Goal: Transaction & Acquisition: Book appointment/travel/reservation

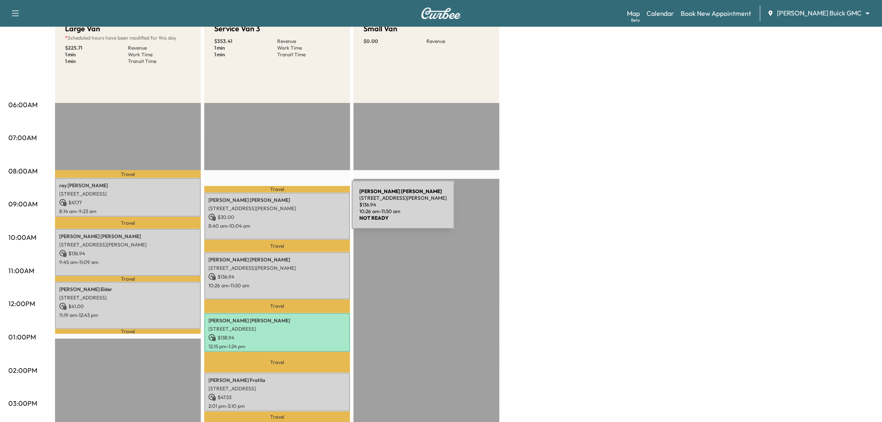
scroll to position [185, 0]
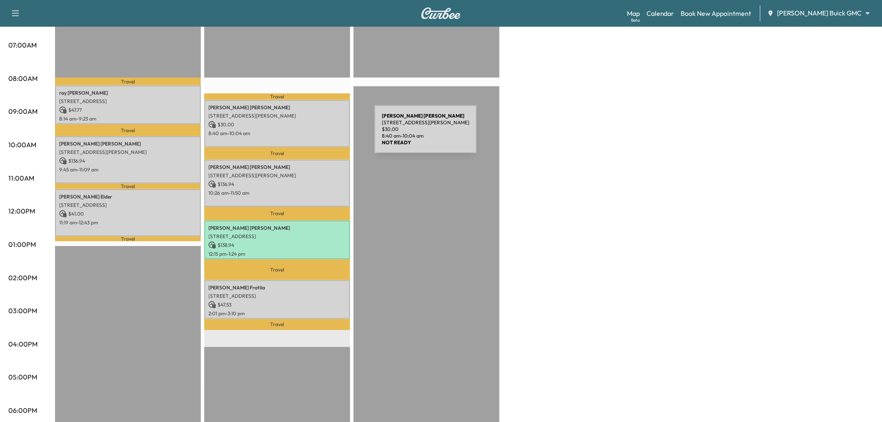
click at [309, 130] on p "8:40 am - 10:04 am" at bounding box center [277, 133] width 138 height 7
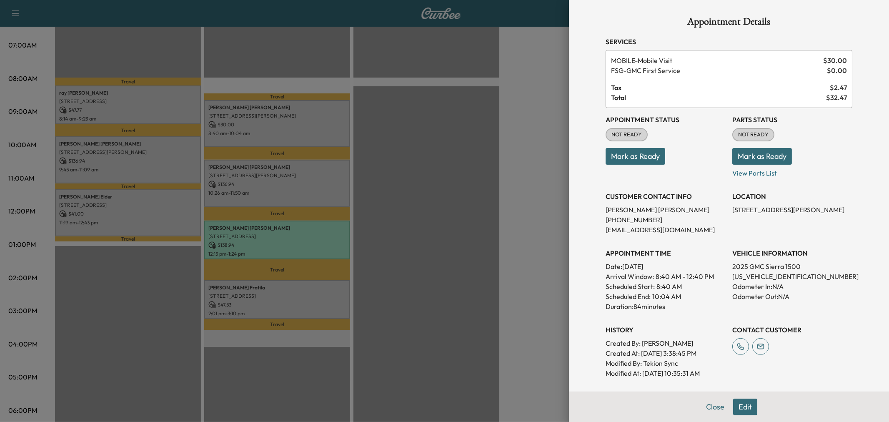
click at [322, 183] on div at bounding box center [444, 211] width 889 height 422
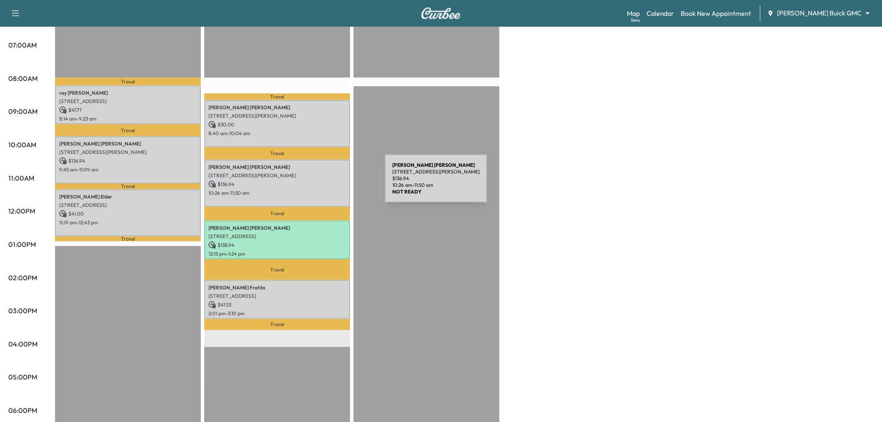
click at [322, 183] on p "$ 136.94" at bounding box center [277, 184] width 138 height 8
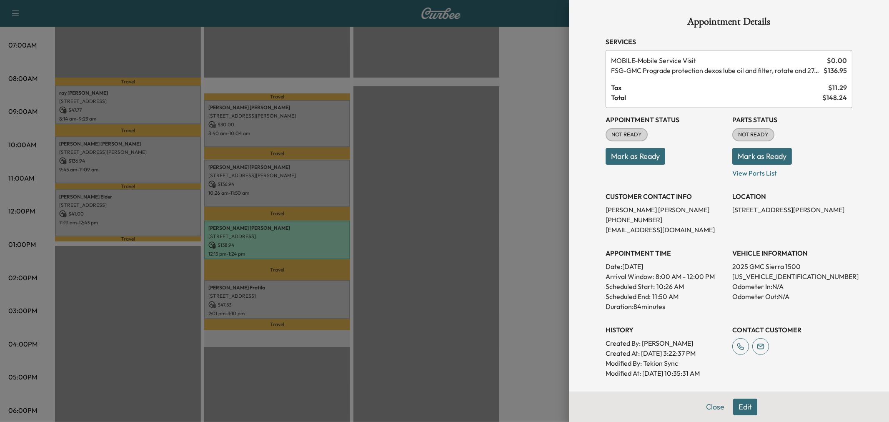
click at [322, 183] on div at bounding box center [444, 211] width 889 height 422
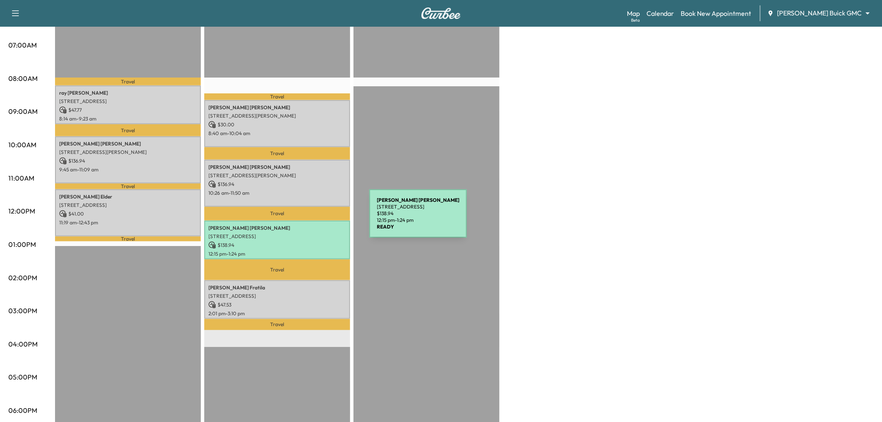
click at [307, 220] on div "[PERSON_NAME] [STREET_ADDRESS] $ 138.94 12:15 pm - 1:24 pm" at bounding box center [277, 239] width 146 height 39
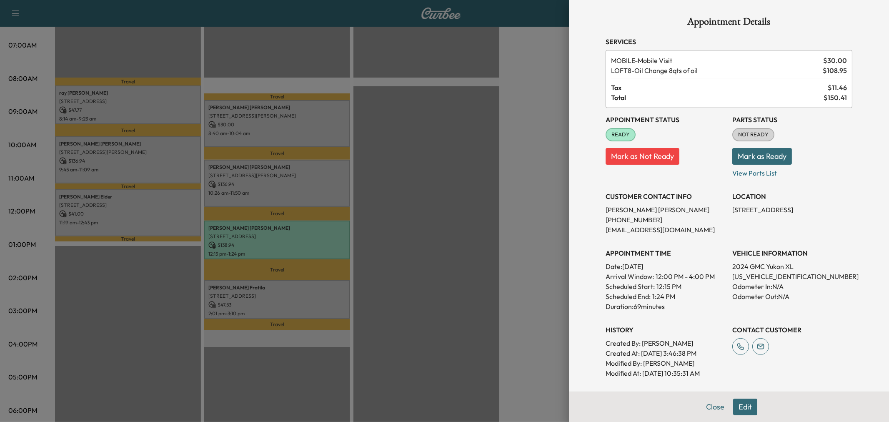
click at [306, 222] on div at bounding box center [444, 211] width 889 height 422
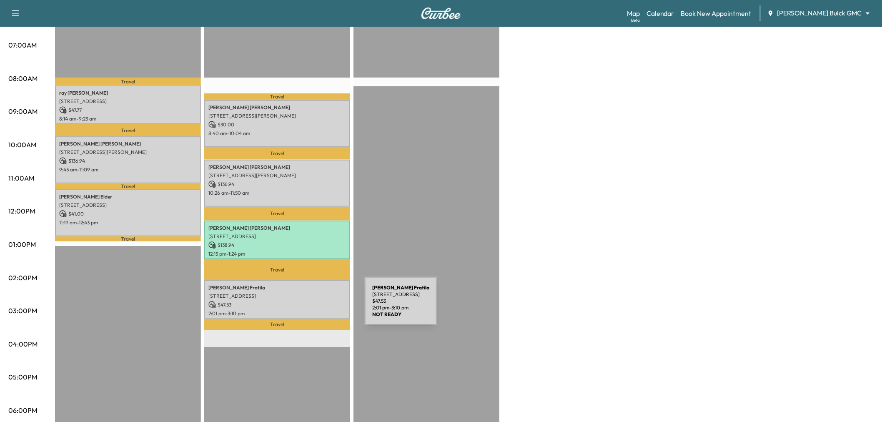
click at [302, 310] on p "2:01 pm - 3:10 pm" at bounding box center [277, 313] width 138 height 7
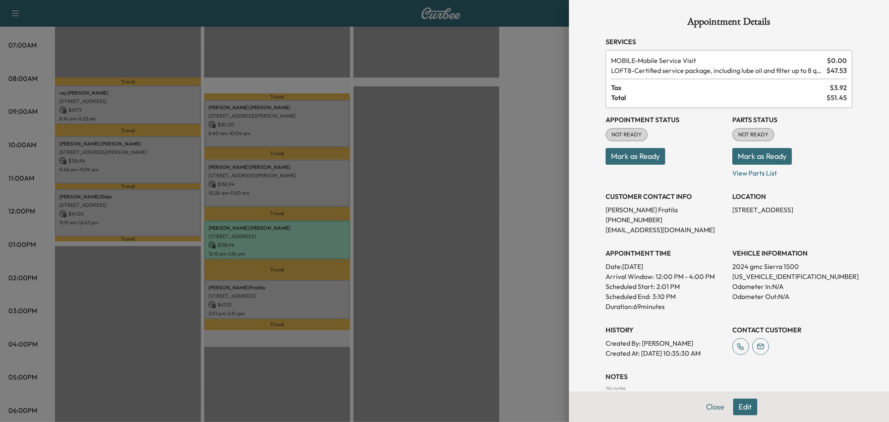
click at [303, 307] on div at bounding box center [444, 211] width 889 height 422
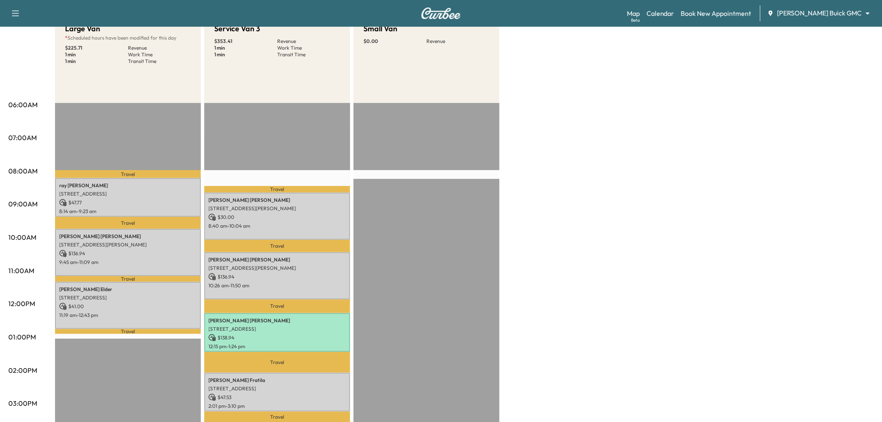
scroll to position [278, 0]
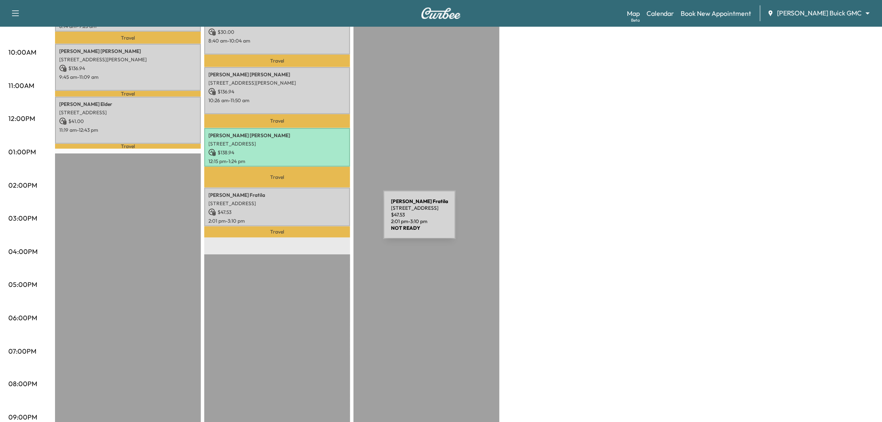
click at [320, 218] on p "2:01 pm - 3:10 pm" at bounding box center [277, 221] width 138 height 7
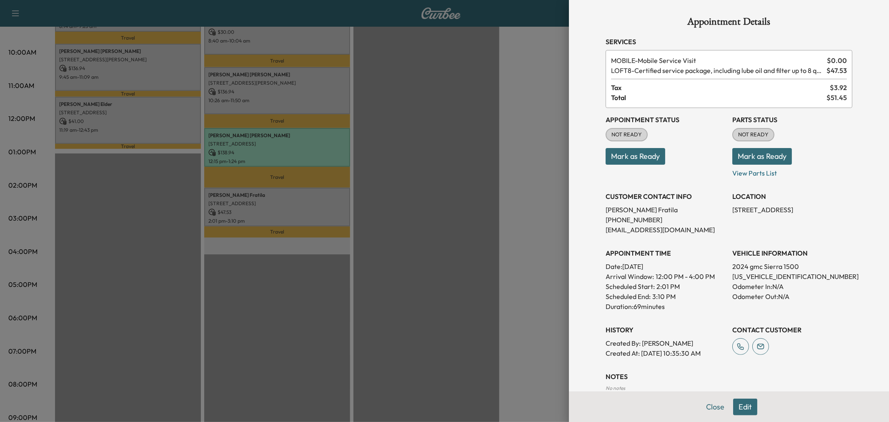
click at [320, 218] on div at bounding box center [444, 211] width 889 height 422
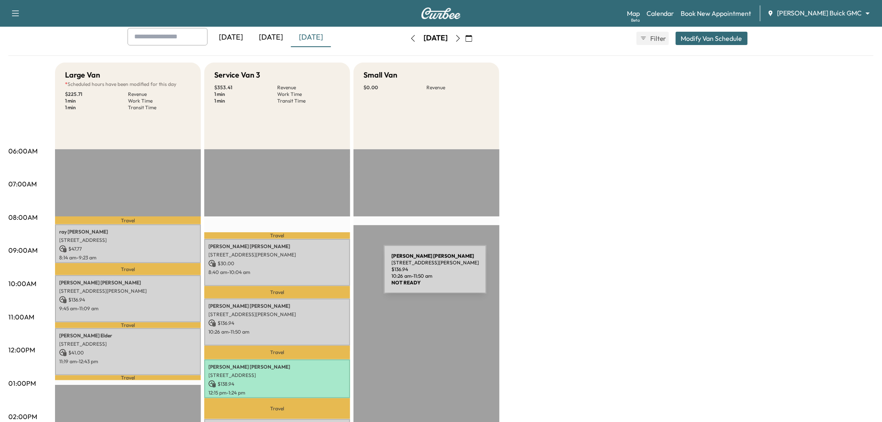
scroll to position [139, 0]
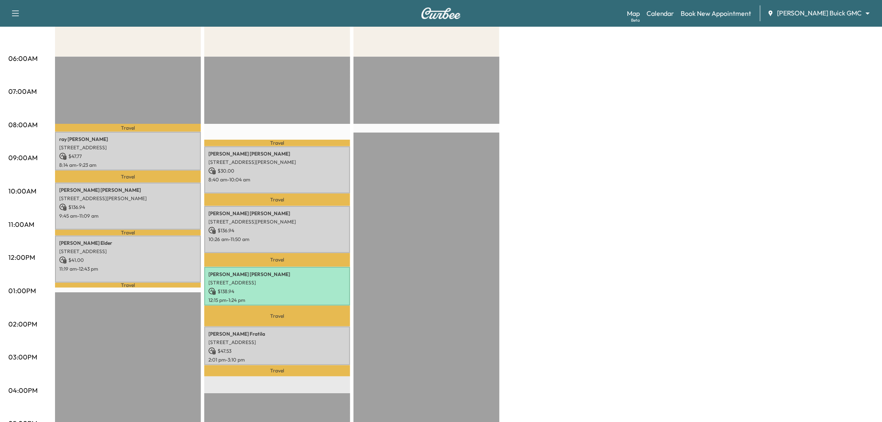
click at [611, 238] on div "Large Van * Scheduled hours have been modified for this day $ 225.71 Revenue 1 …" at bounding box center [464, 282] width 818 height 625
click at [583, 235] on div "Large Van * Scheduled hours have been modified for this day $ 225.71 Revenue 1 …" at bounding box center [464, 282] width 818 height 625
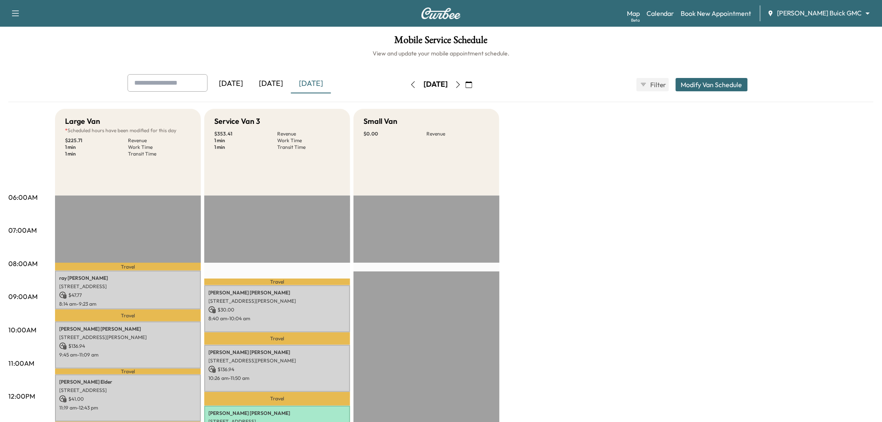
click at [461, 82] on icon "button" at bounding box center [458, 84] width 7 height 7
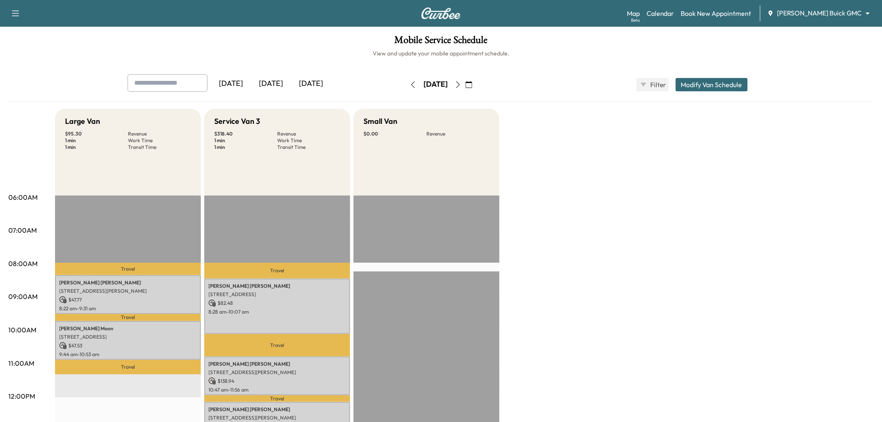
click at [465, 80] on button "button" at bounding box center [458, 84] width 14 height 13
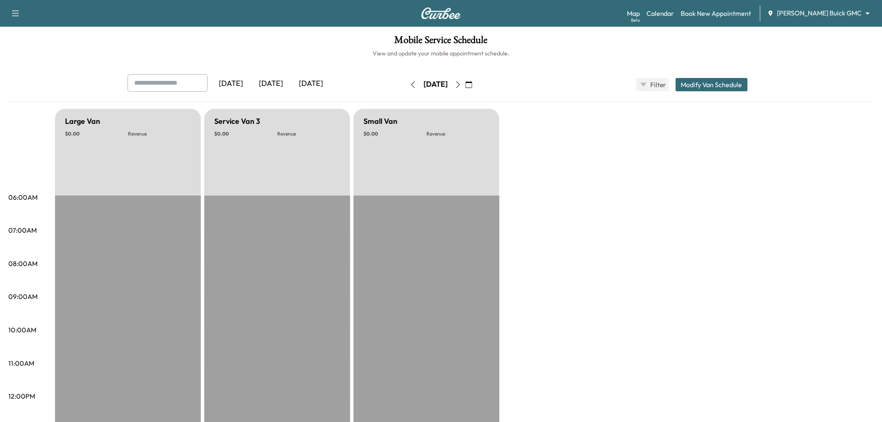
click at [406, 84] on button "button" at bounding box center [413, 84] width 14 height 13
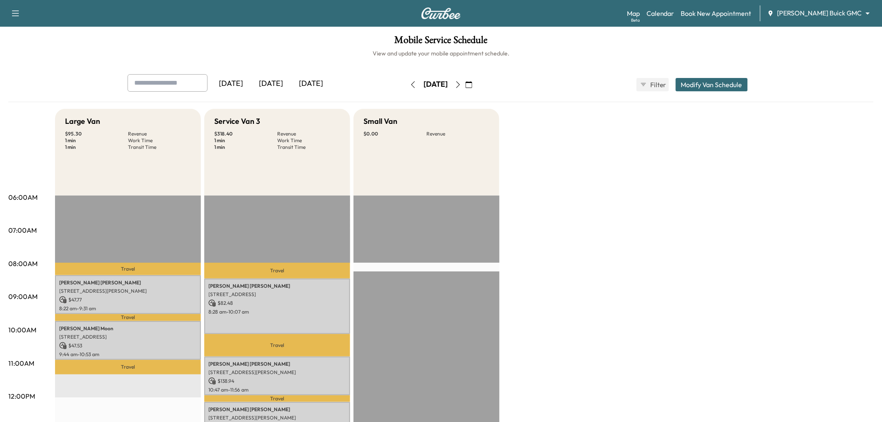
click at [716, 209] on div "Large Van $ 95.30 Revenue 1 min Work Time 1 min Transit Time Travel [PERSON_NAM…" at bounding box center [464, 421] width 818 height 625
click at [268, 87] on div "[DATE]" at bounding box center [271, 83] width 40 height 19
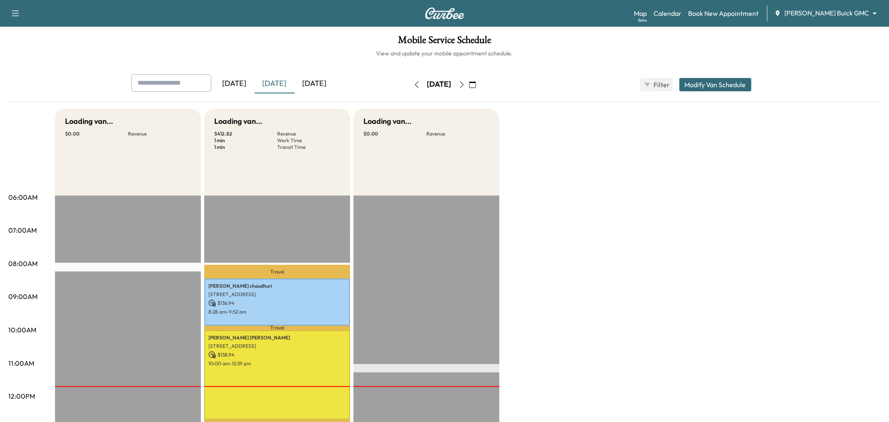
scroll to position [185, 0]
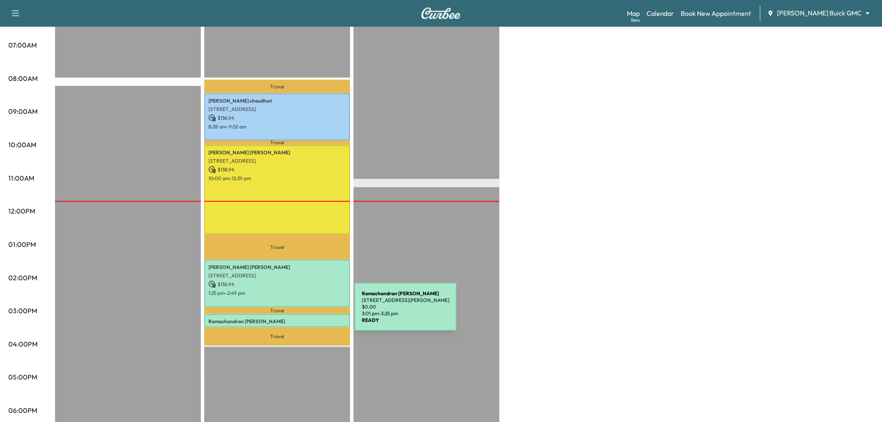
click at [292, 314] on div "[PERSON_NAME] [STREET_ADDRESS][PERSON_NAME] $ 0.00 3:01 pm - 3:25 pm" at bounding box center [277, 320] width 146 height 13
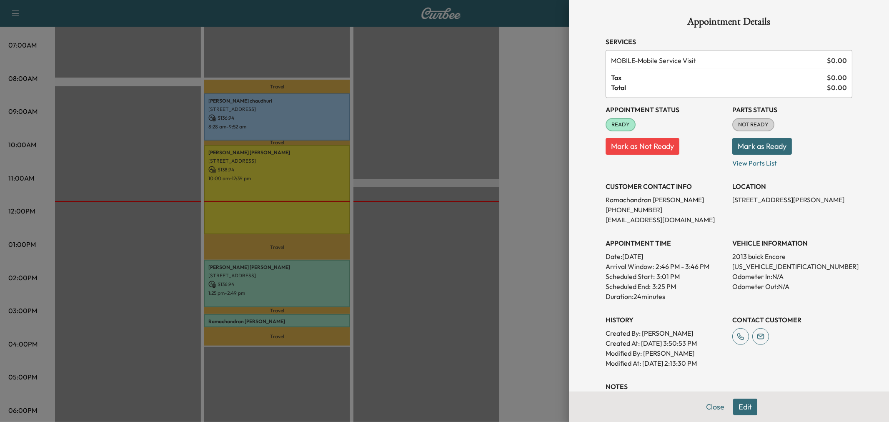
scroll to position [46, 0]
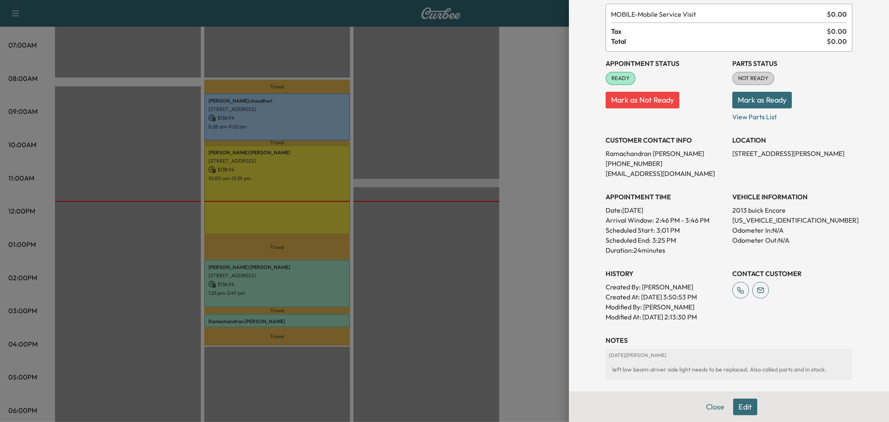
click at [736, 408] on button "Edit" at bounding box center [745, 406] width 24 height 17
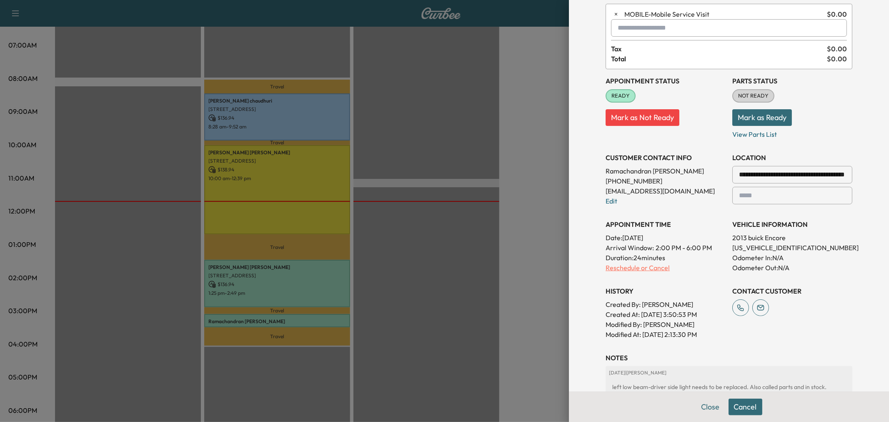
click at [623, 270] on p "Reschedule or Cancel" at bounding box center [666, 268] width 120 height 10
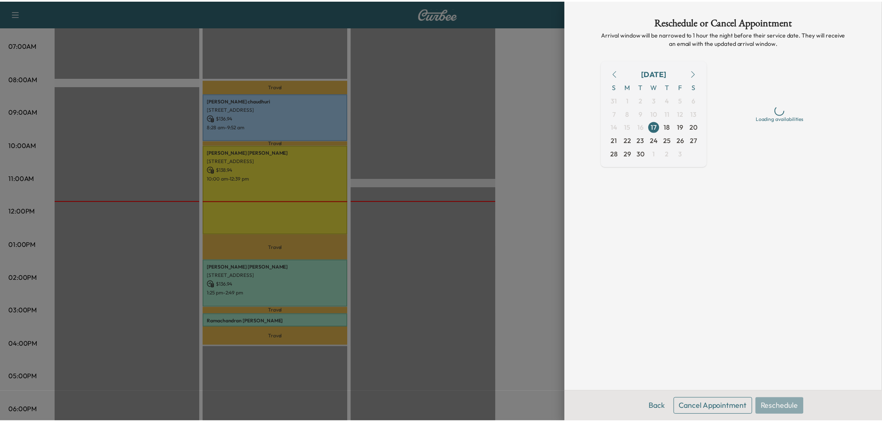
scroll to position [0, 0]
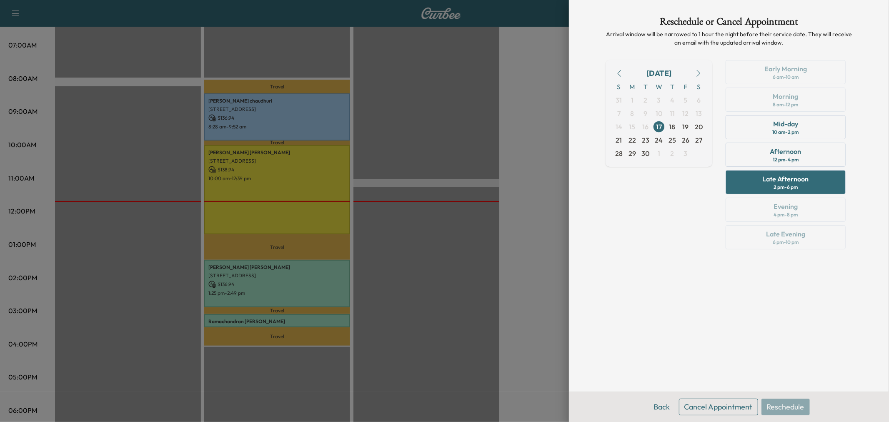
click at [716, 403] on button "Cancel Appointment" at bounding box center [718, 406] width 79 height 17
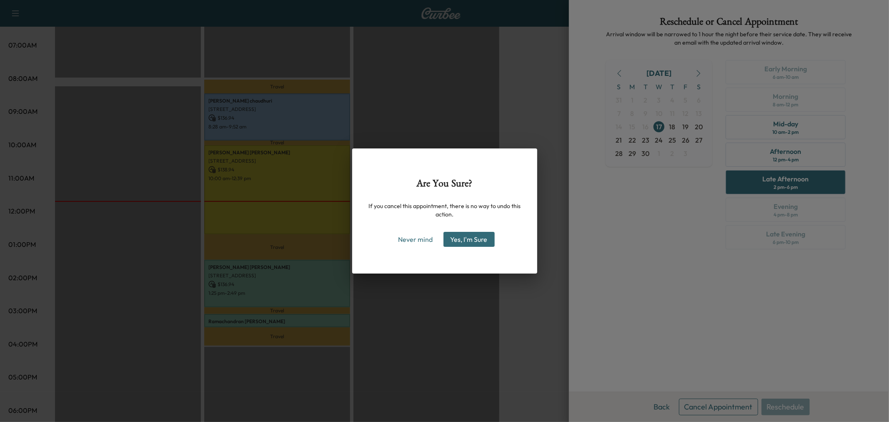
click at [475, 239] on button "Yes, I'm Sure" at bounding box center [468, 239] width 51 height 15
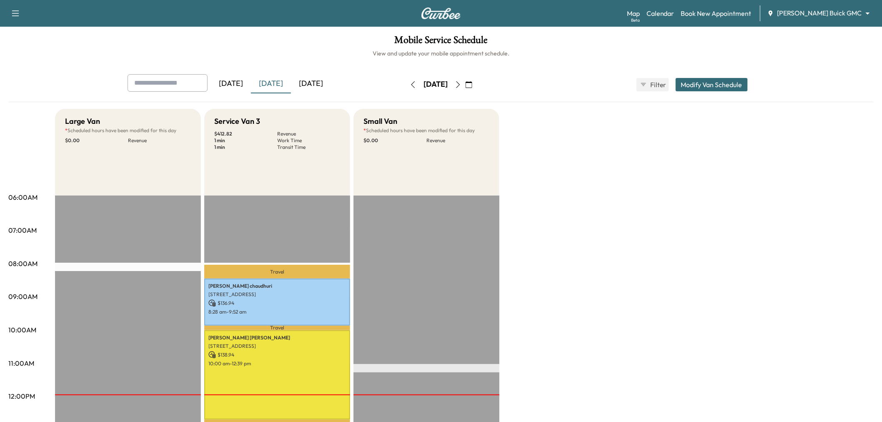
click at [461, 85] on icon "button" at bounding box center [458, 84] width 7 height 7
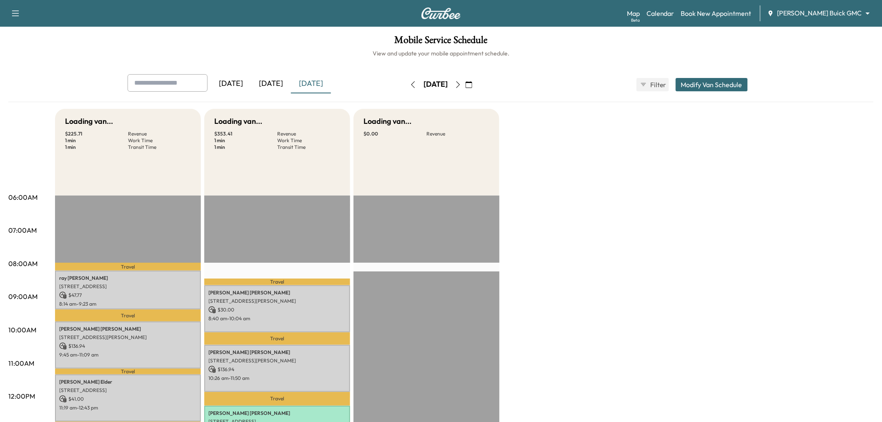
click at [461, 85] on icon "button" at bounding box center [458, 84] width 7 height 7
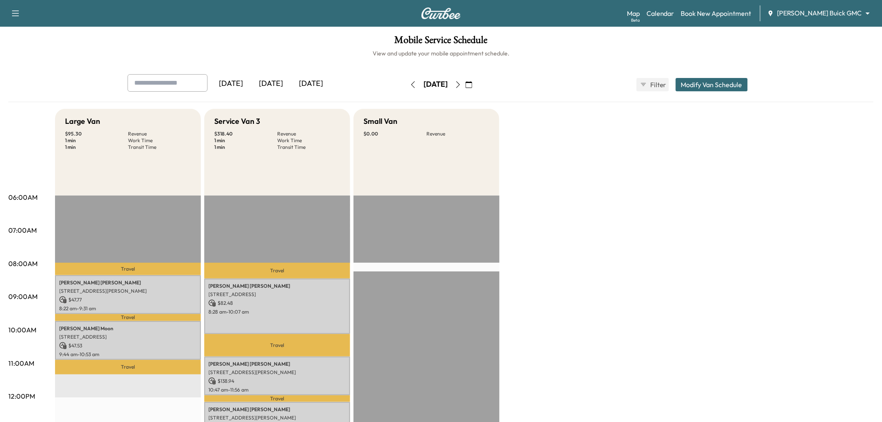
click at [281, 81] on div "[DATE]" at bounding box center [271, 83] width 40 height 19
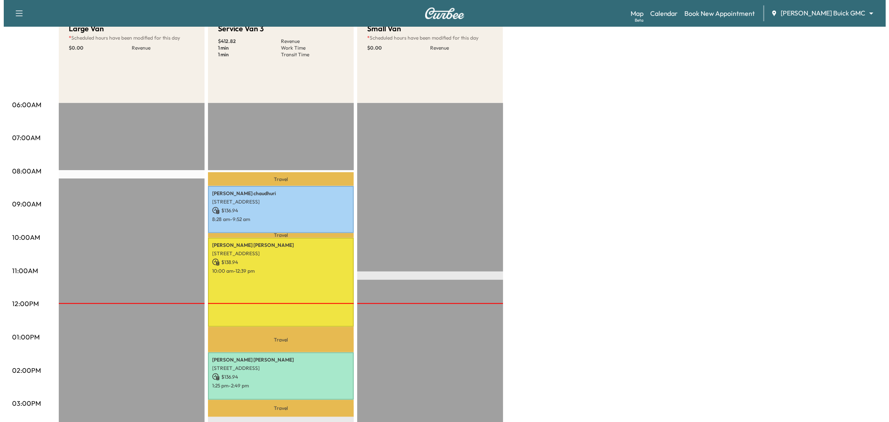
scroll to position [185, 0]
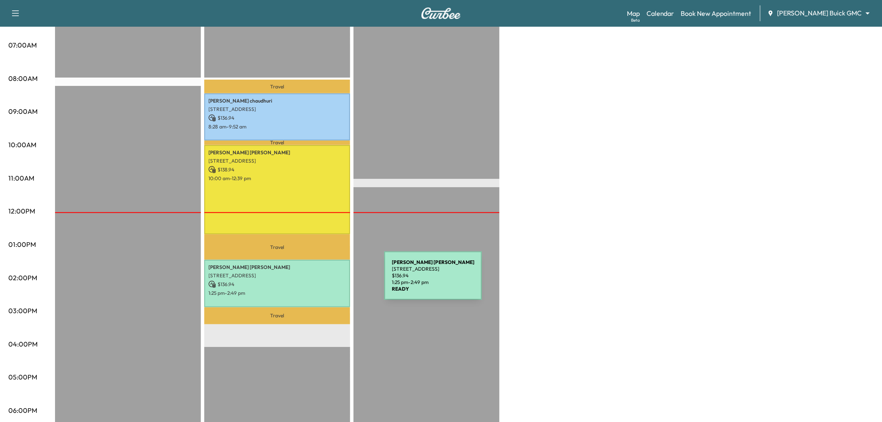
click at [322, 280] on p "$ 136.94" at bounding box center [277, 284] width 138 height 8
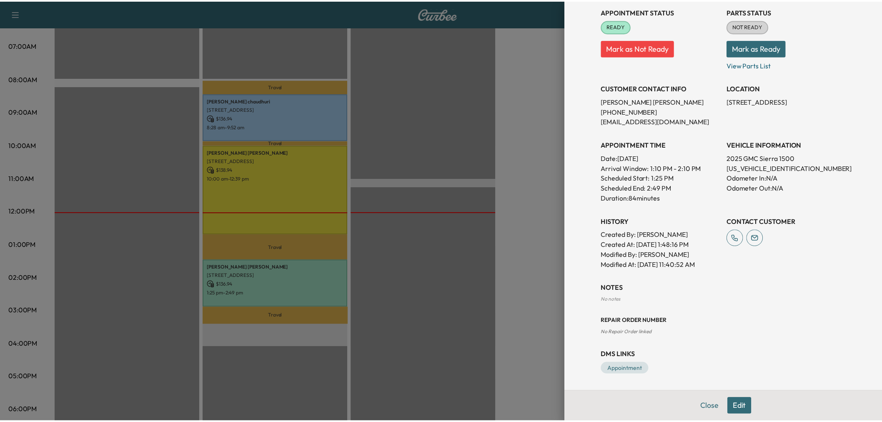
scroll to position [62, 0]
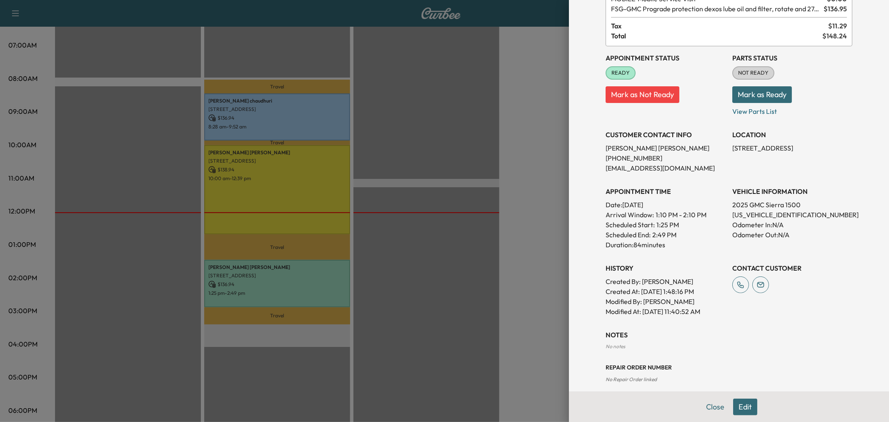
click at [472, 252] on div at bounding box center [444, 211] width 889 height 422
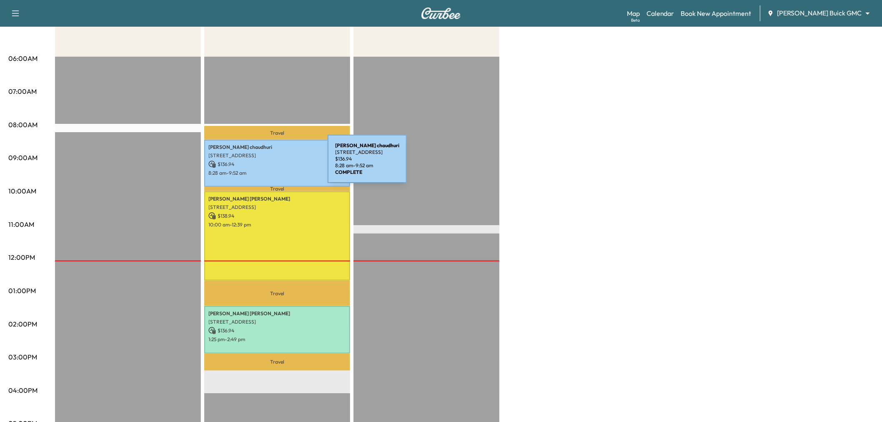
scroll to position [46, 0]
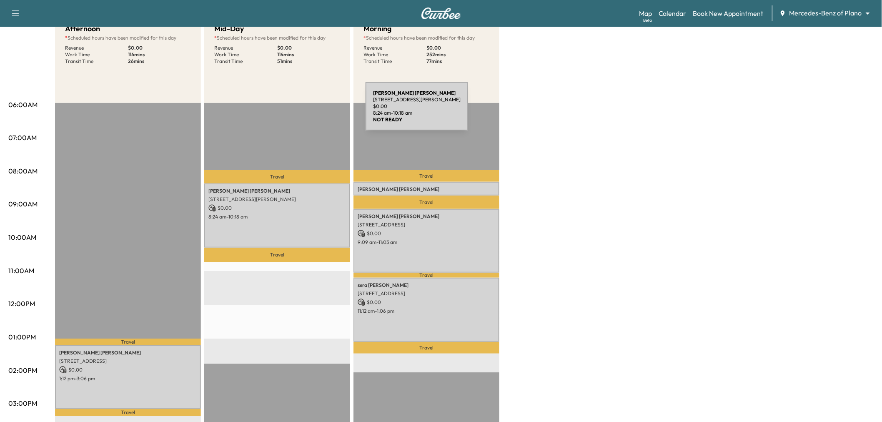
scroll to position [46, 0]
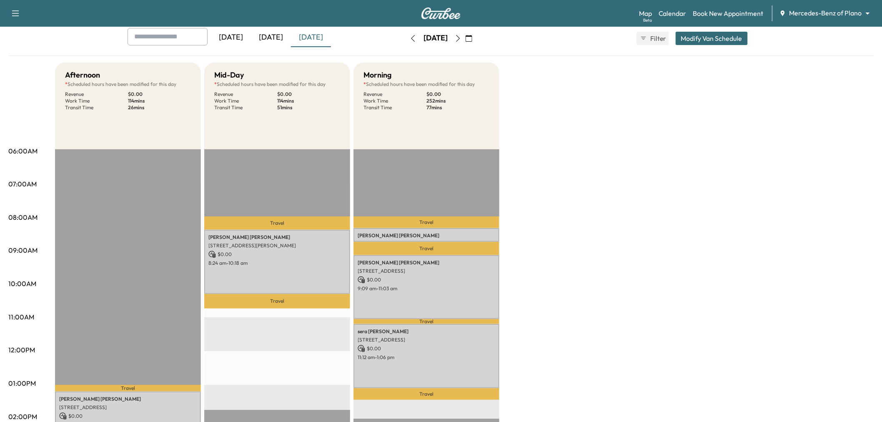
click at [277, 40] on div "[DATE]" at bounding box center [271, 37] width 40 height 19
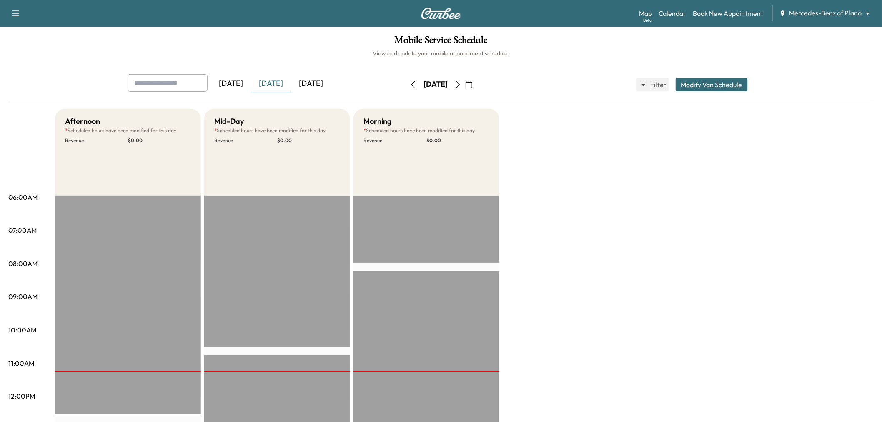
click at [305, 84] on div "[DATE]" at bounding box center [311, 83] width 40 height 19
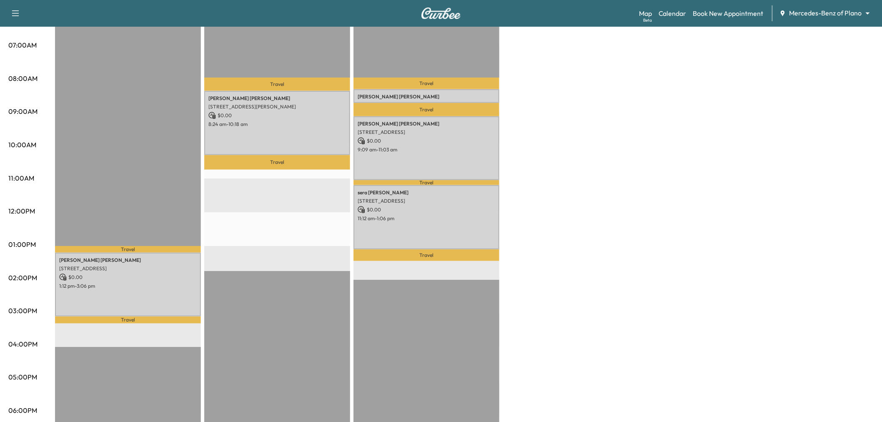
scroll to position [46, 0]
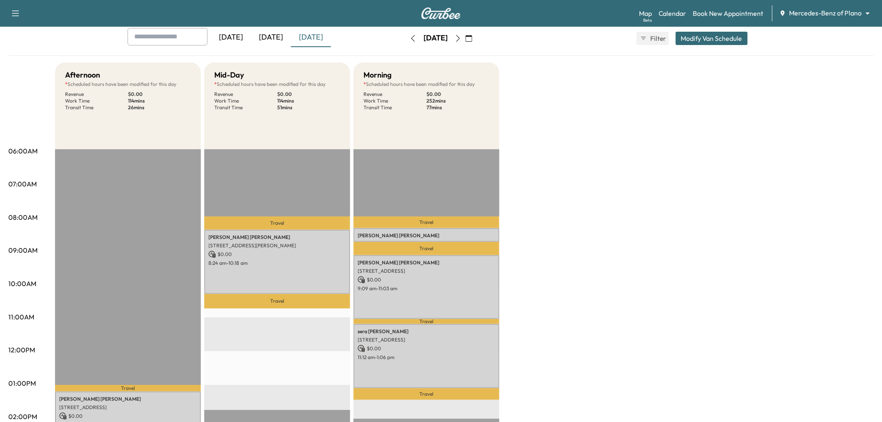
click at [274, 35] on div "[DATE]" at bounding box center [271, 37] width 40 height 19
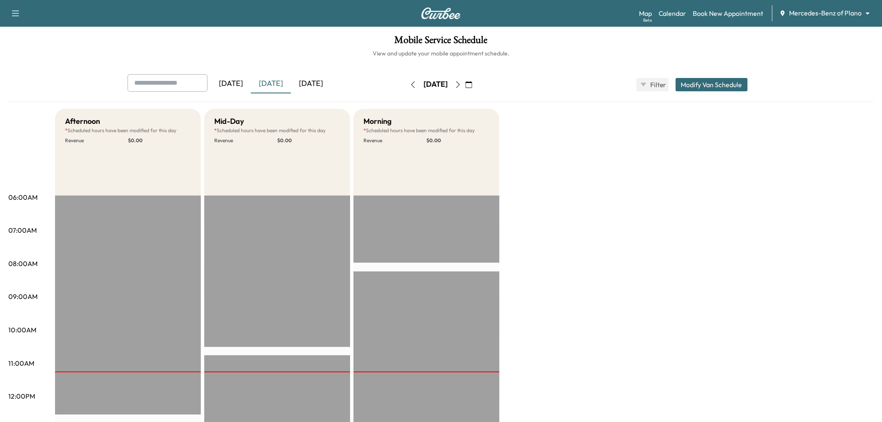
click at [299, 80] on div "[DATE]" at bounding box center [311, 83] width 40 height 19
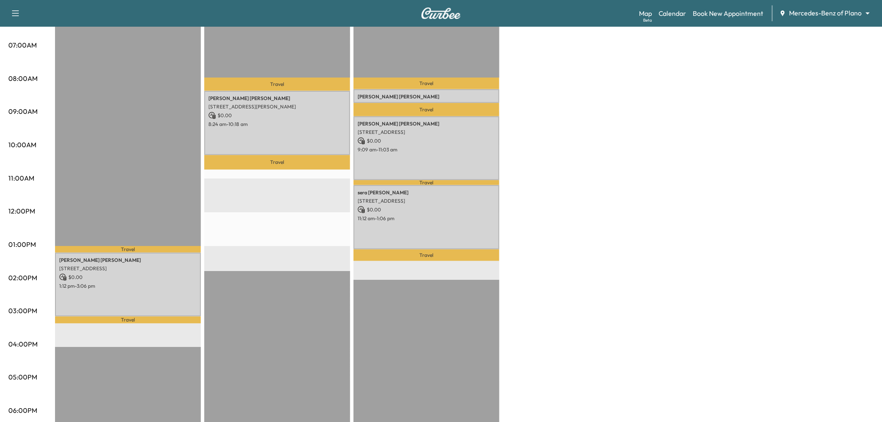
scroll to position [139, 0]
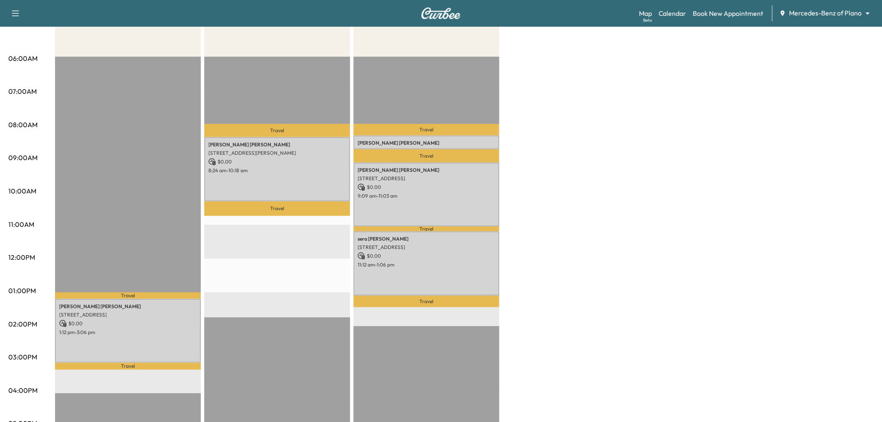
click at [659, 206] on div "Afternoon * Scheduled hours have been modified for this day Revenue $ 0.00 Work…" at bounding box center [464, 282] width 818 height 625
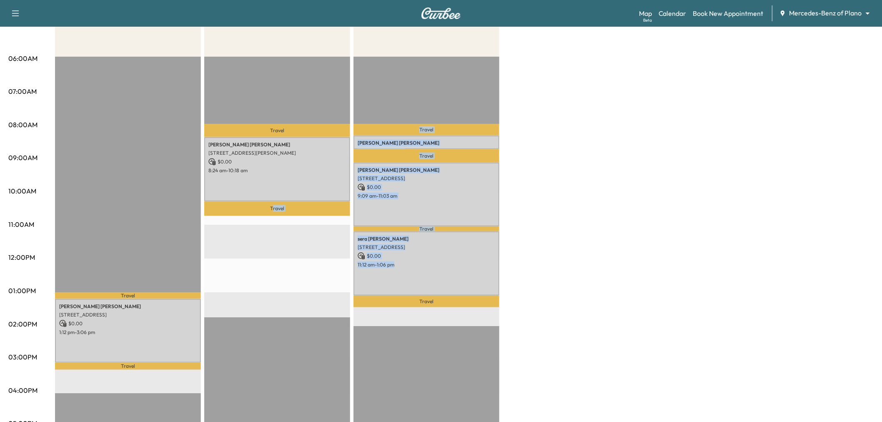
drag, startPoint x: 450, startPoint y: 265, endPoint x: 273, endPoint y: 257, distance: 177.3
click at [273, 257] on div "Afternoon * Scheduled hours have been modified for this day Revenue $ 0.00 Work…" at bounding box center [464, 282] width 818 height 625
click at [273, 257] on div "Travel Jamie CHARLES 5010 Abbott Ave, Dallas, TX 75205, USA $ 0.00 8:24 am - 10…" at bounding box center [277, 326] width 146 height 538
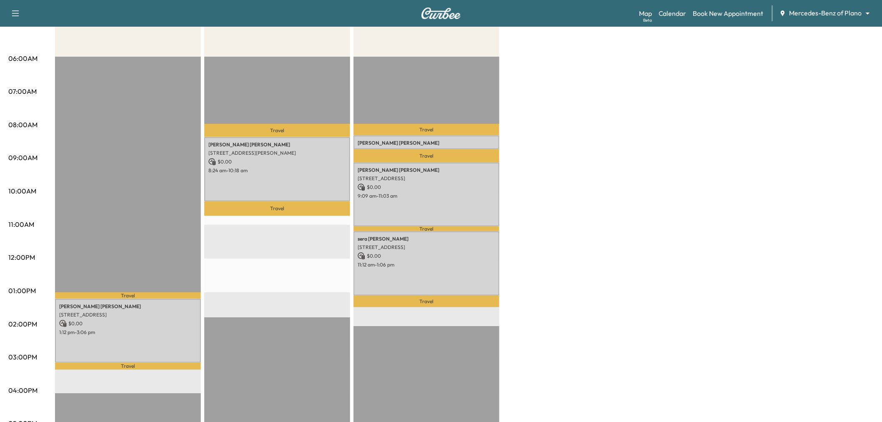
click at [593, 191] on div "Afternoon * Scheduled hours have been modified for this day Revenue $ 0.00 Work…" at bounding box center [464, 282] width 818 height 625
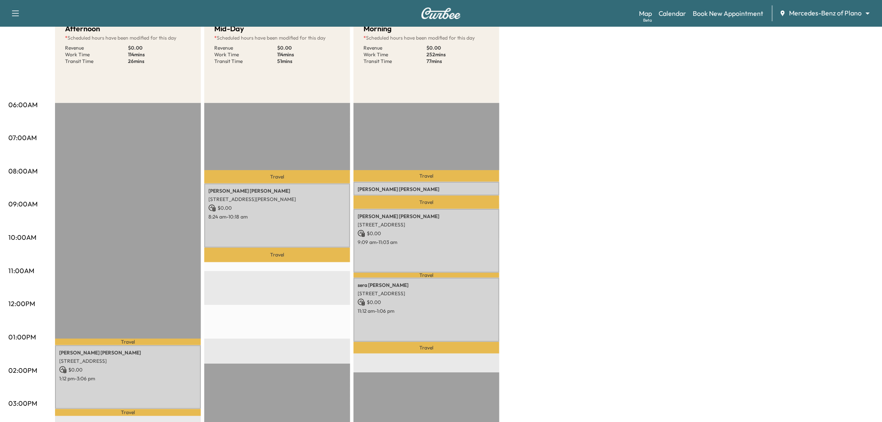
scroll to position [46, 0]
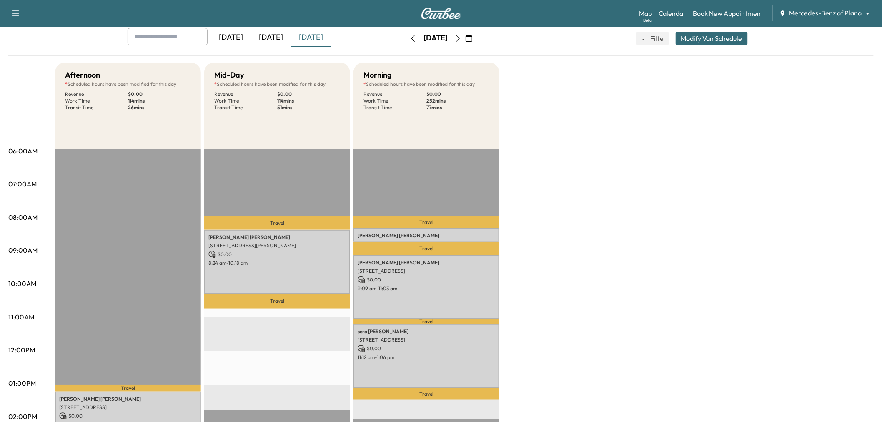
click at [461, 38] on icon "button" at bounding box center [458, 38] width 7 height 7
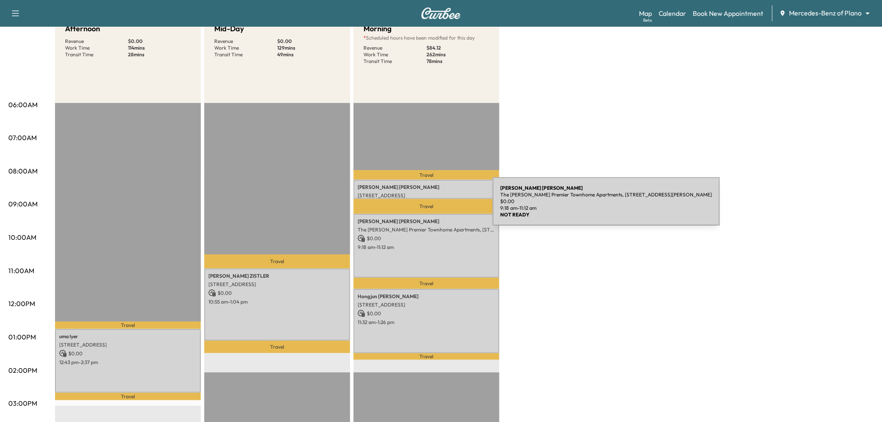
scroll to position [139, 0]
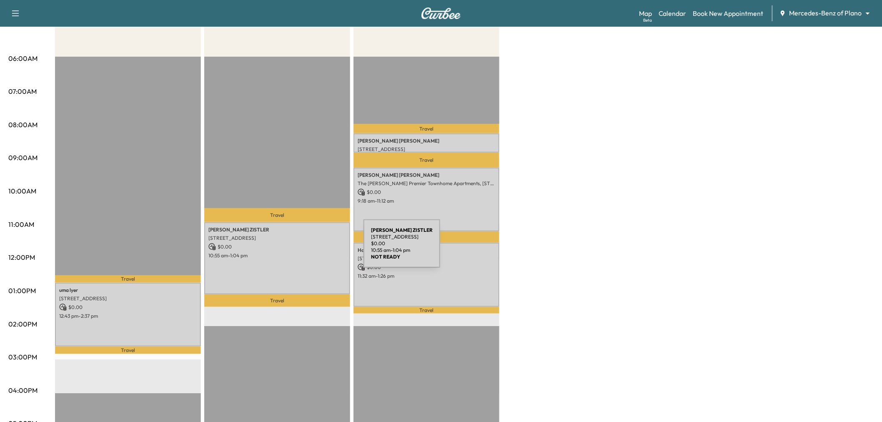
click at [301, 248] on div "Mike ZISTLER 1413 DEVONSHIRE DRIVE, Celina, TX 75009, US $ 0.00 10:55 am - 1:04…" at bounding box center [277, 258] width 146 height 73
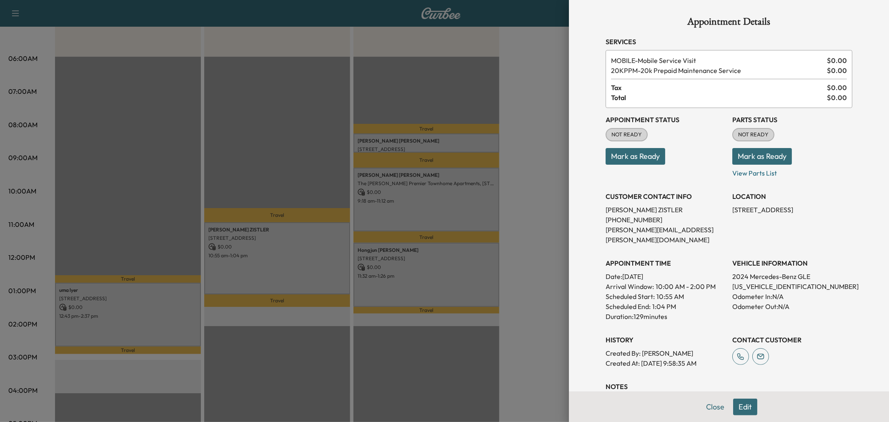
click at [318, 254] on div at bounding box center [444, 211] width 889 height 422
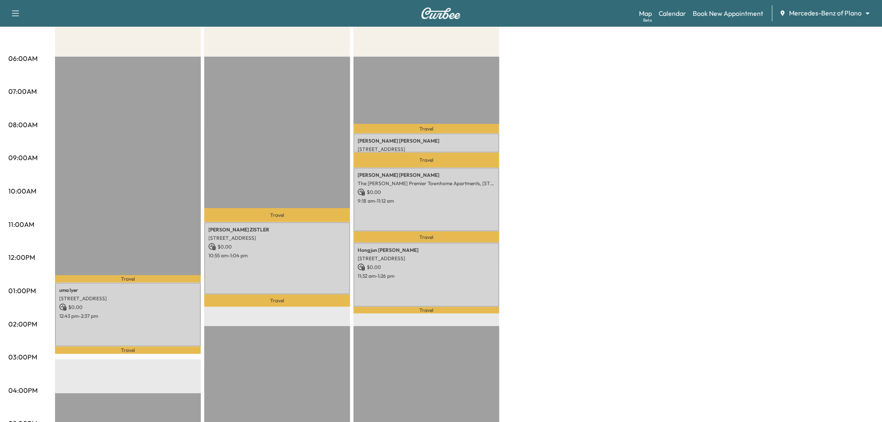
click at [570, 143] on div "Afternoon Revenue $ 0.00 Work Time 114 mins Transit Time 28 mins Travel uma lye…" at bounding box center [464, 282] width 818 height 625
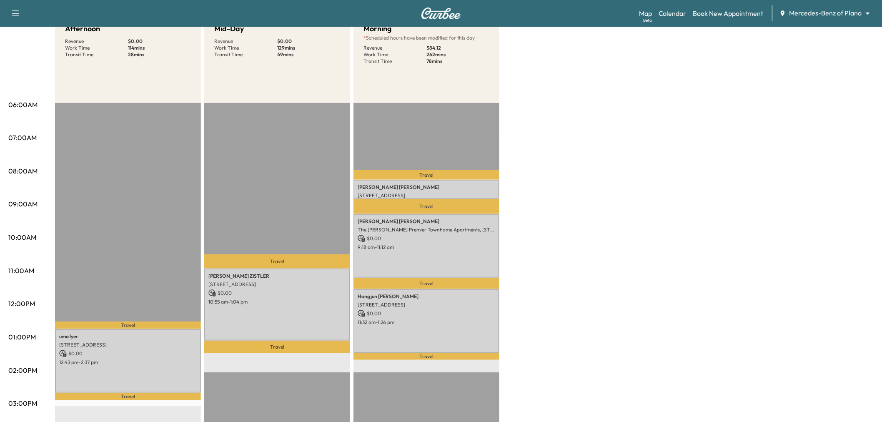
scroll to position [46, 0]
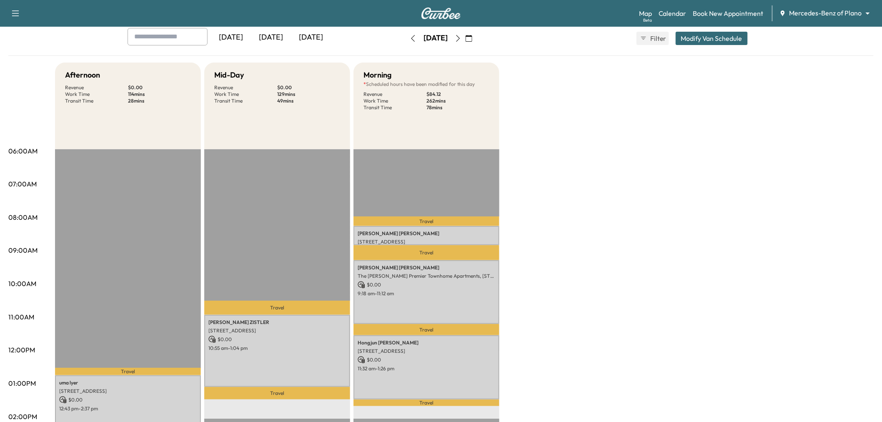
click at [461, 38] on icon "button" at bounding box center [458, 38] width 7 height 7
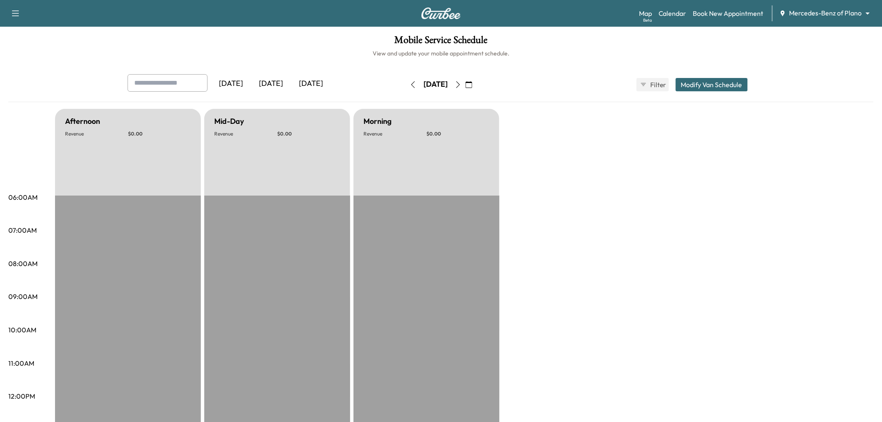
click at [465, 85] on button "button" at bounding box center [458, 84] width 14 height 13
click at [461, 85] on icon "button" at bounding box center [458, 84] width 7 height 7
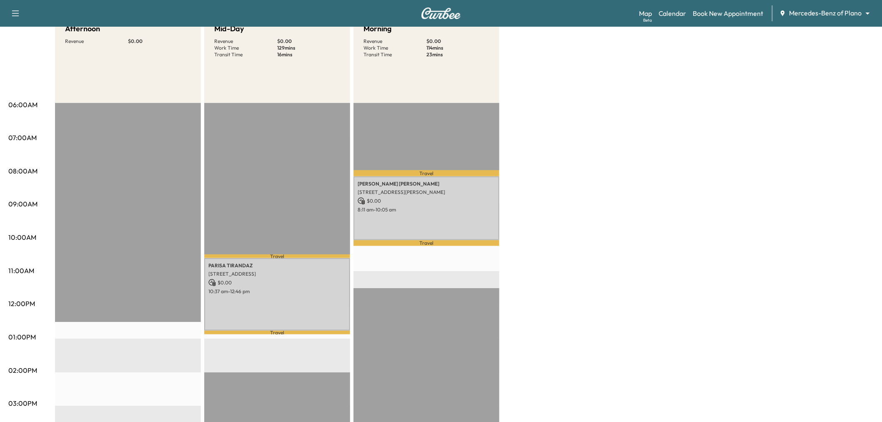
scroll to position [46, 0]
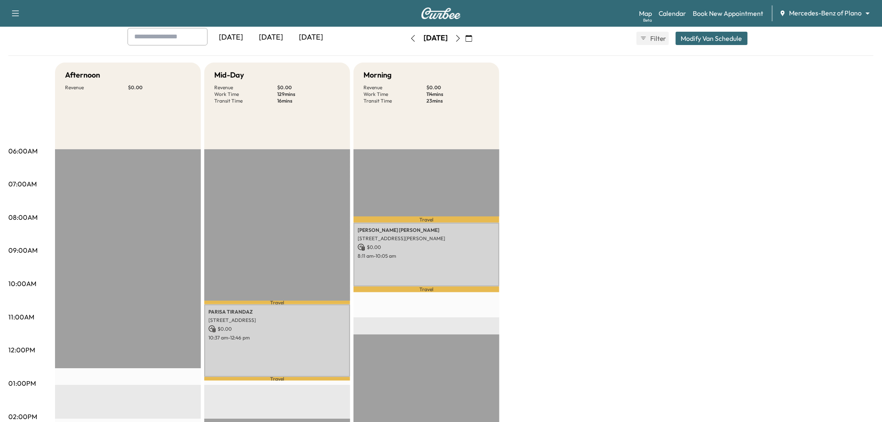
click at [410, 38] on icon "button" at bounding box center [413, 38] width 7 height 7
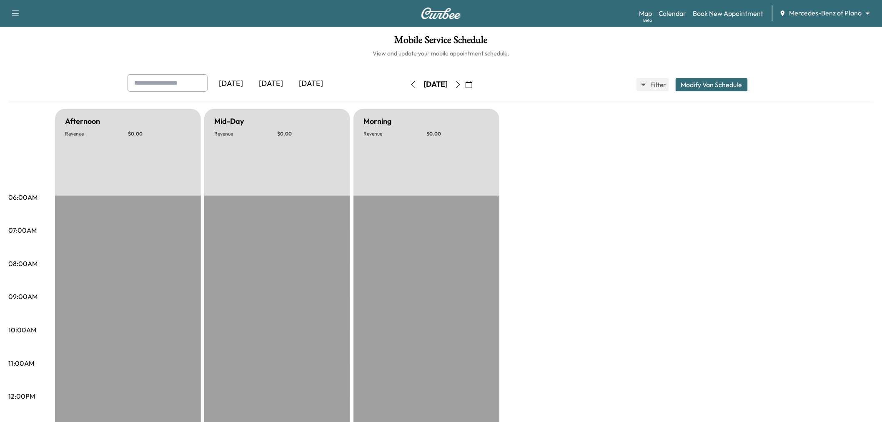
click at [410, 83] on icon "button" at bounding box center [413, 84] width 7 height 7
click at [406, 85] on button "button" at bounding box center [413, 84] width 14 height 13
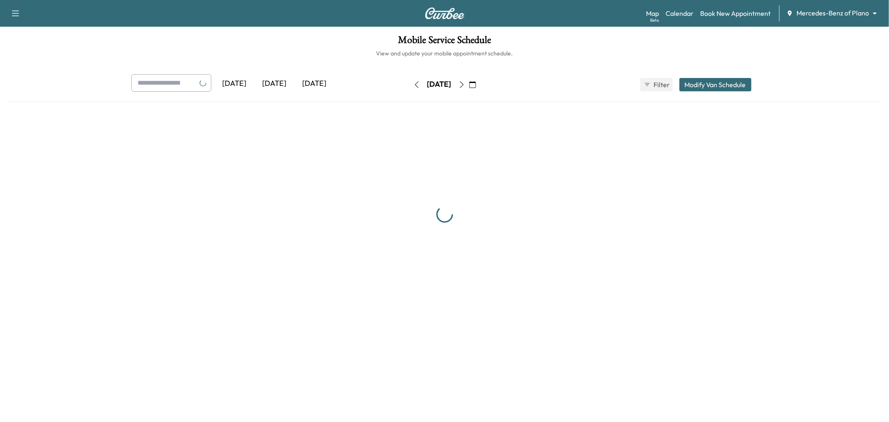
click at [410, 84] on button "button" at bounding box center [417, 84] width 14 height 13
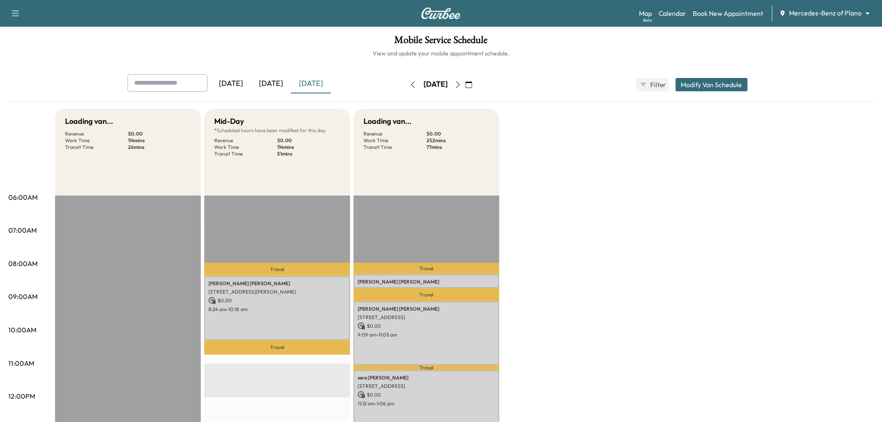
click at [406, 84] on button "button" at bounding box center [413, 84] width 14 height 13
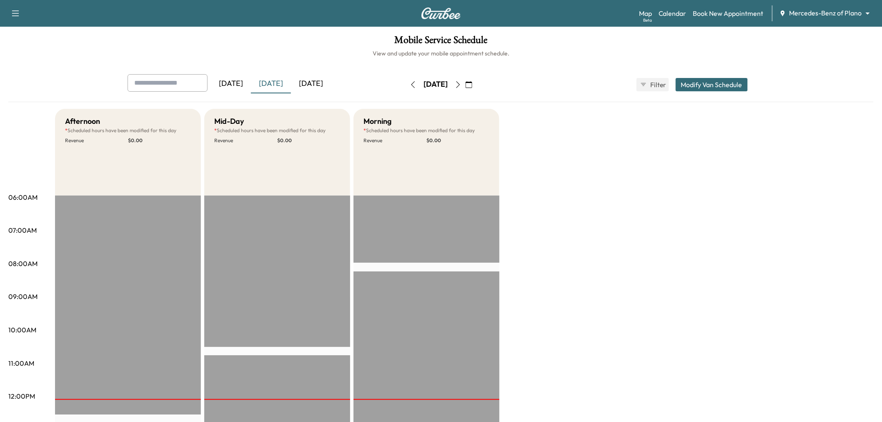
click at [461, 85] on icon "button" at bounding box center [458, 84] width 7 height 7
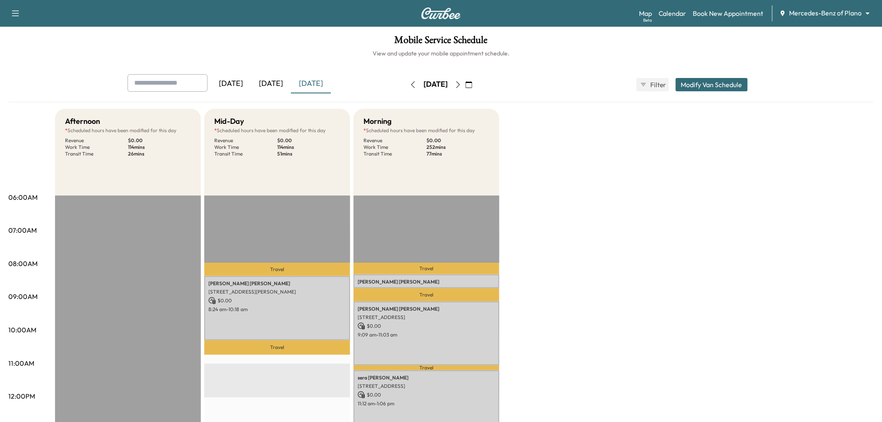
click at [601, 150] on div "Afternoon * Scheduled hours have been modified for this day Revenue $ 0.00 Work…" at bounding box center [464, 421] width 818 height 625
click at [739, 265] on div "Afternoon * Scheduled hours have been modified for this day Revenue $ 0.00 Work…" at bounding box center [464, 421] width 818 height 625
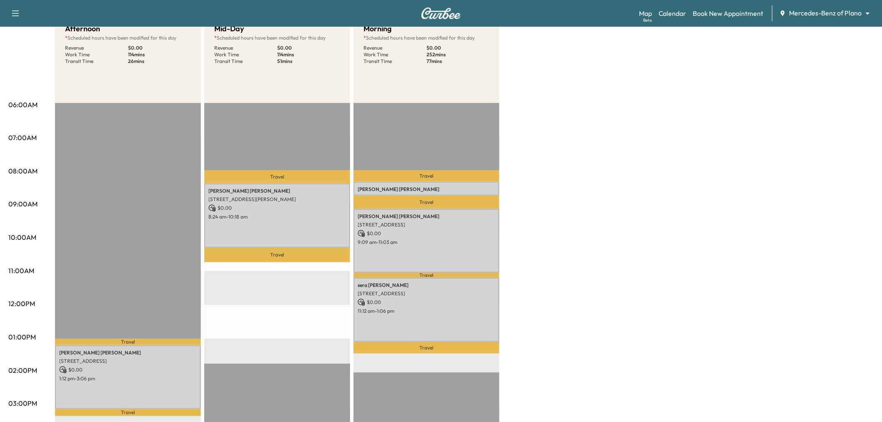
click at [531, 233] on div "Afternoon * Scheduled hours have been modified for this day Revenue $ 0.00 Work…" at bounding box center [464, 328] width 818 height 625
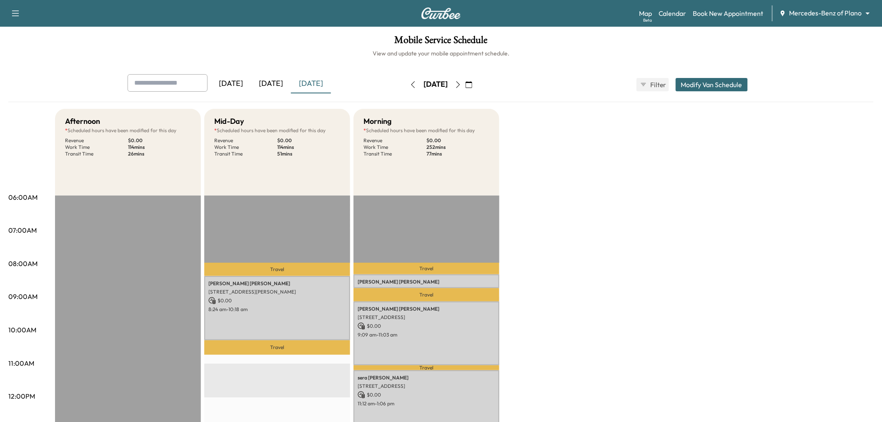
click at [571, 171] on div "Afternoon * Scheduled hours have been modified for this day Revenue $ 0.00 Work…" at bounding box center [464, 421] width 818 height 625
click at [622, 172] on div "Afternoon * Scheduled hours have been modified for this day Revenue $ 0.00 Work…" at bounding box center [464, 421] width 818 height 625
click at [265, 83] on div "[DATE]" at bounding box center [271, 83] width 40 height 19
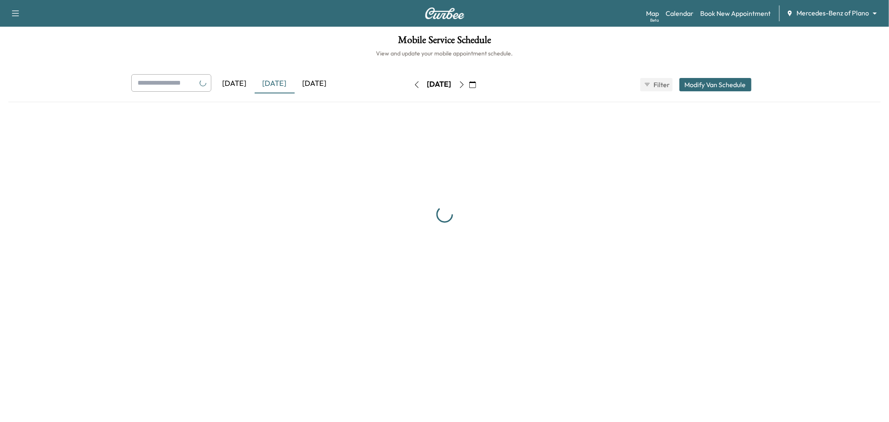
click at [310, 85] on div "[DATE]" at bounding box center [315, 83] width 40 height 19
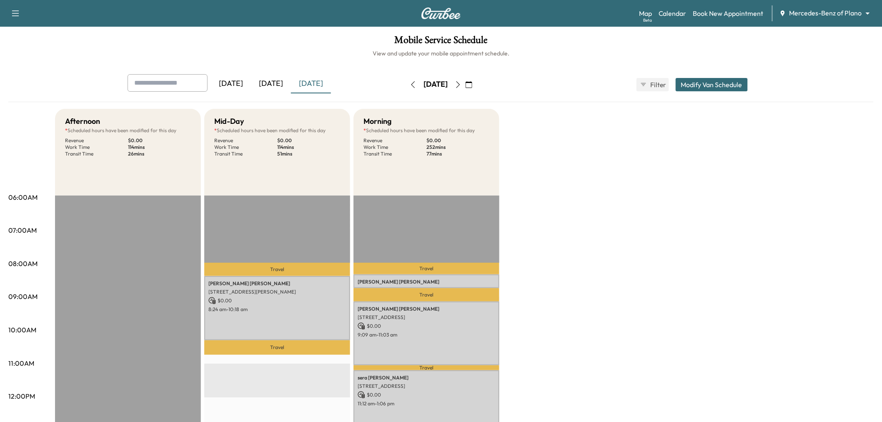
scroll to position [46, 0]
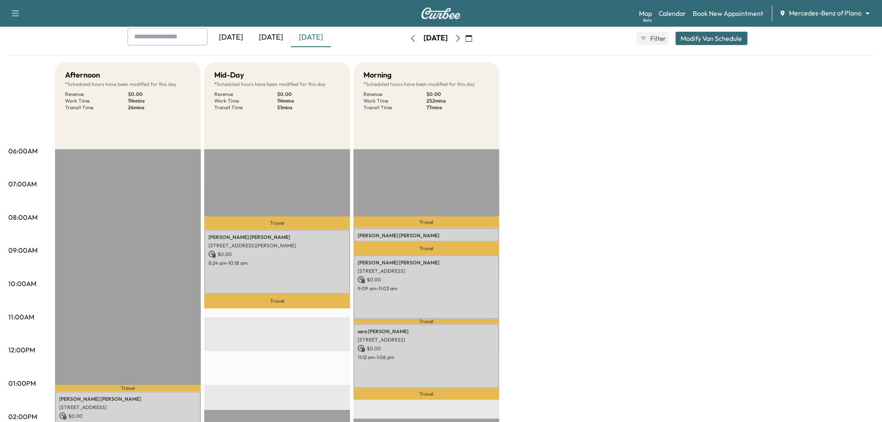
click at [565, 194] on div "Afternoon * Scheduled hours have been modified for this day Revenue $ 0.00 Work…" at bounding box center [464, 375] width 818 height 625
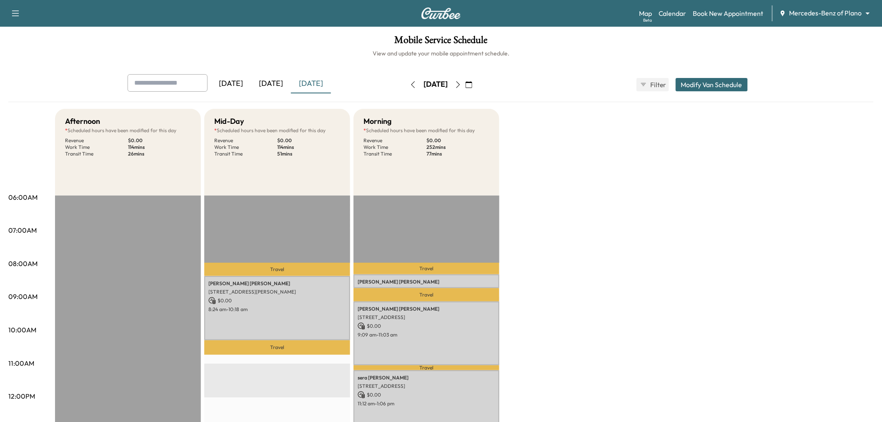
click at [569, 191] on div "Afternoon * Scheduled hours have been modified for this day Revenue $ 0.00 Work…" at bounding box center [464, 421] width 818 height 625
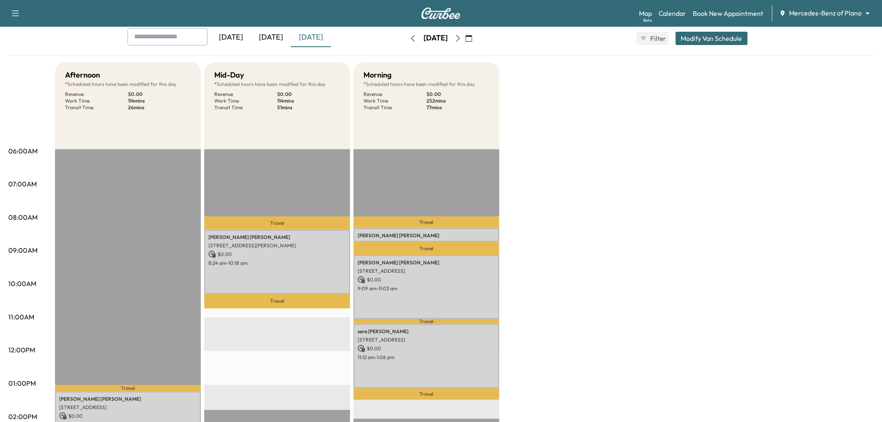
scroll to position [93, 0]
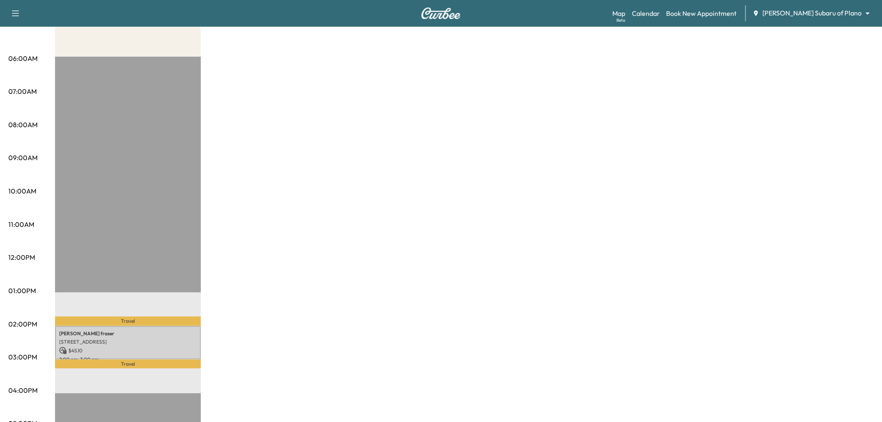
scroll to position [46, 0]
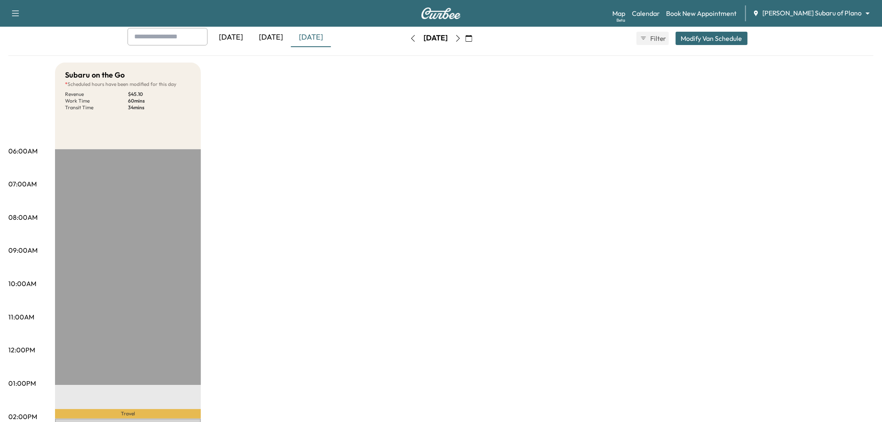
click at [461, 36] on icon "button" at bounding box center [458, 38] width 7 height 7
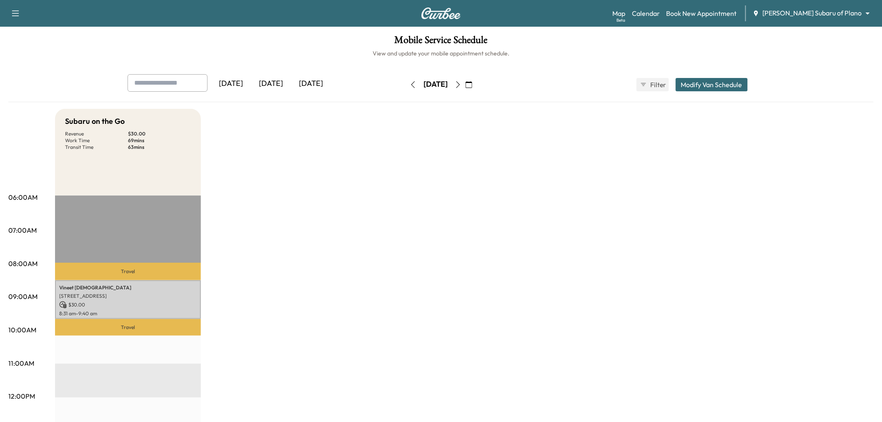
click at [314, 86] on div "[DATE]" at bounding box center [311, 83] width 40 height 19
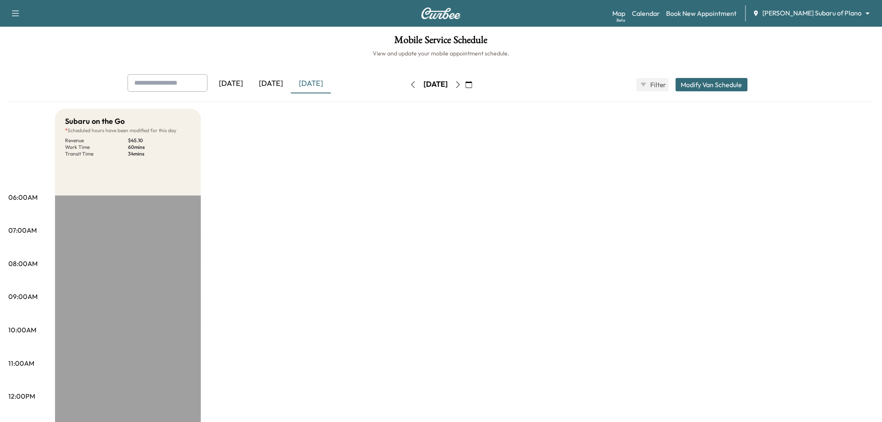
click at [465, 85] on button "button" at bounding box center [458, 84] width 14 height 13
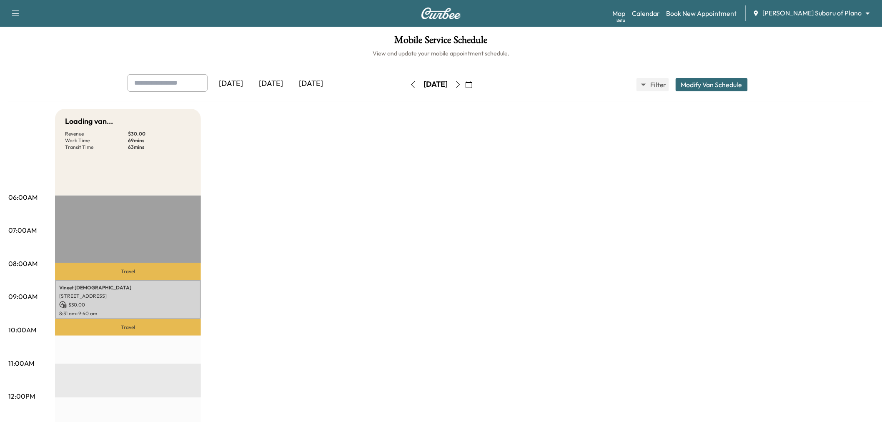
scroll to position [139, 0]
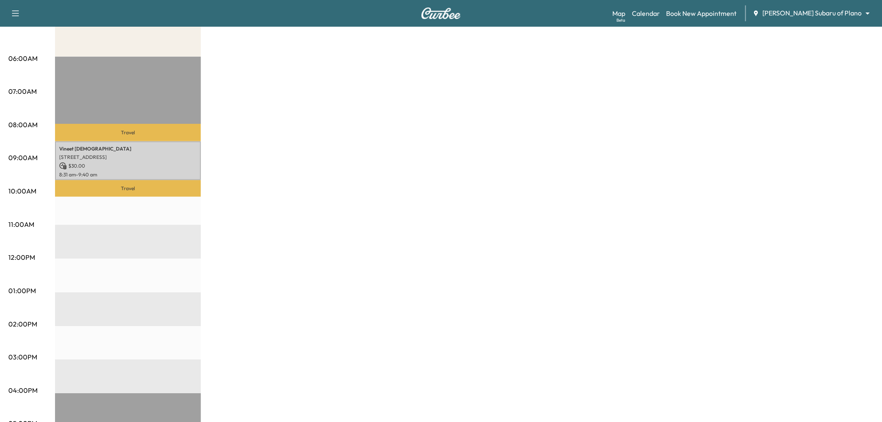
click at [333, 218] on div "Subaru on the Go Revenue $ 30.00 Work Time 69 mins Transit Time 63 mins Travel …" at bounding box center [464, 282] width 818 height 625
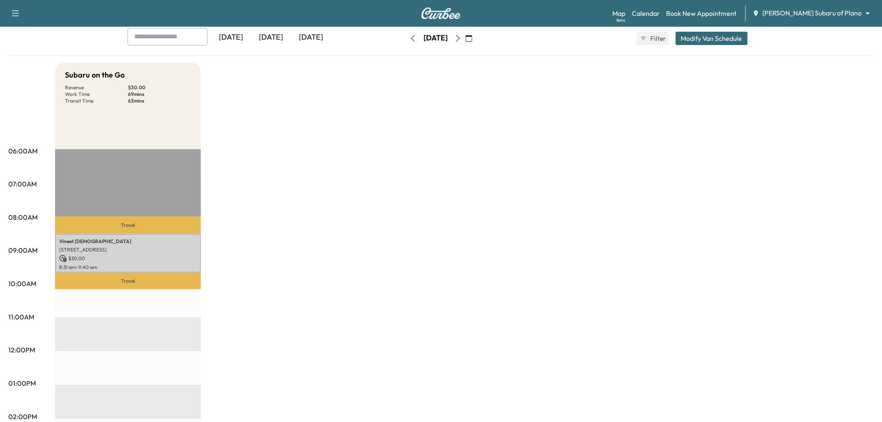
click at [403, 227] on div "Subaru on the Go Revenue $ 30.00 Work Time 69 mins Transit Time 63 mins Travel …" at bounding box center [464, 375] width 818 height 625
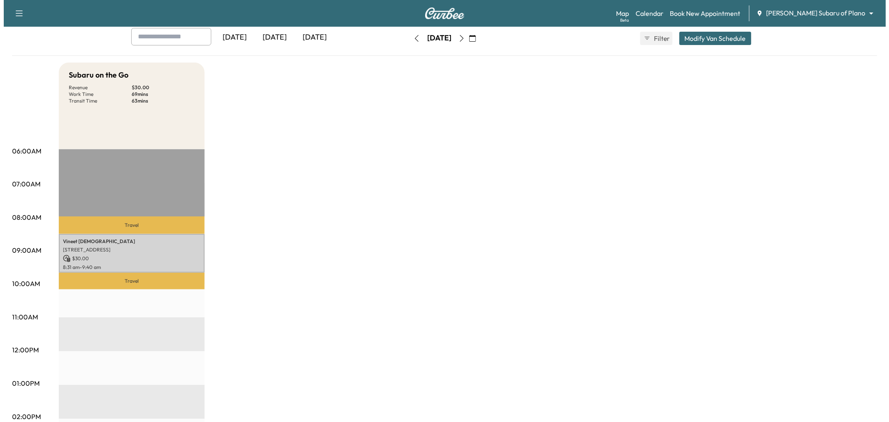
scroll to position [0, 0]
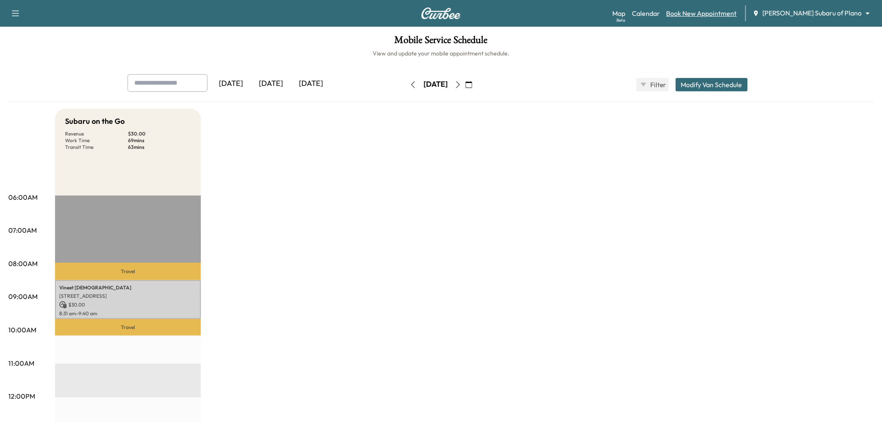
click at [701, 15] on link "Book New Appointment" at bounding box center [701, 13] width 70 height 10
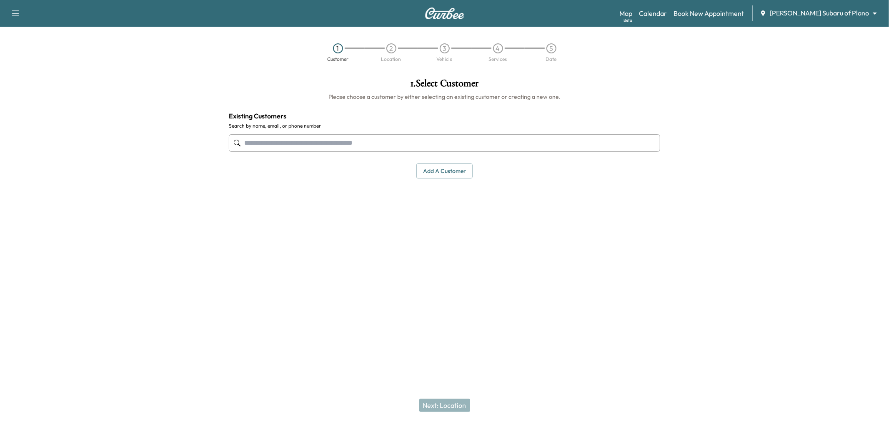
click at [333, 156] on div at bounding box center [444, 143] width 431 height 28
click at [333, 149] on input "text" at bounding box center [444, 143] width 431 height 18
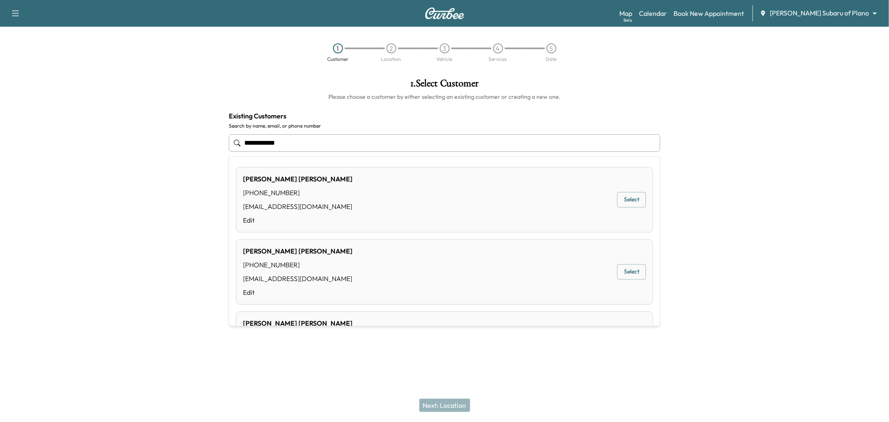
click at [634, 201] on button "Select" at bounding box center [631, 199] width 29 height 15
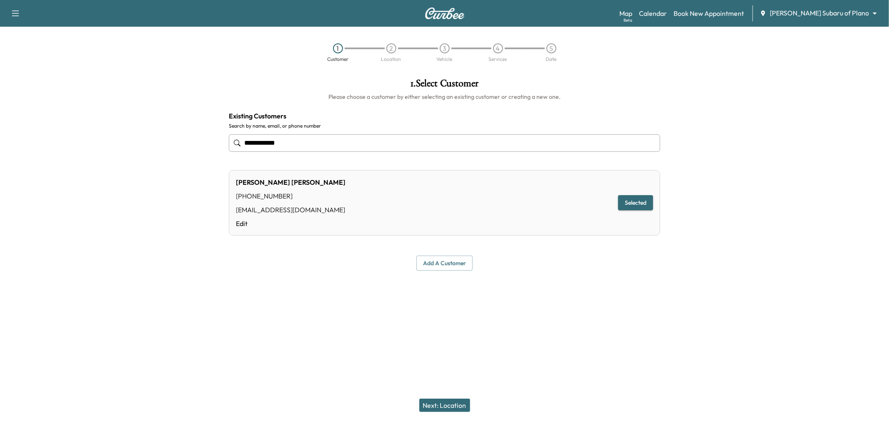
type input "**********"
click at [433, 408] on button "Next: Location" at bounding box center [444, 404] width 51 height 13
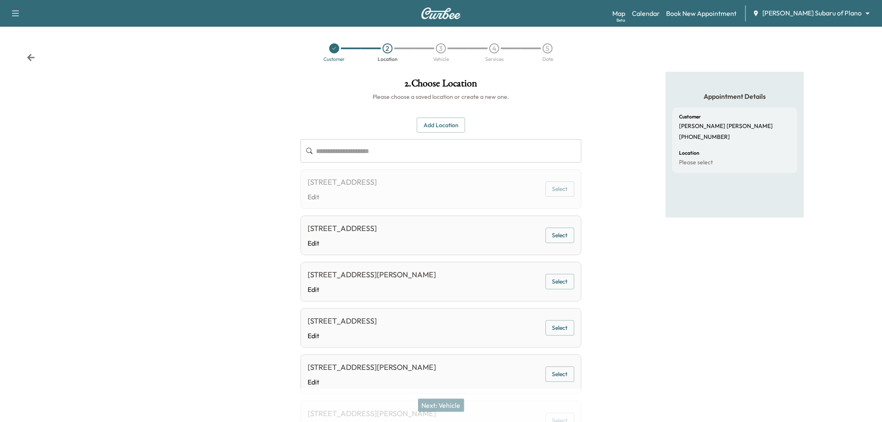
click at [574, 270] on div "9191 Kyser Way, Frisco, TX 75033, US Edit Select" at bounding box center [440, 282] width 280 height 40
click at [563, 282] on button "Select" at bounding box center [559, 281] width 29 height 15
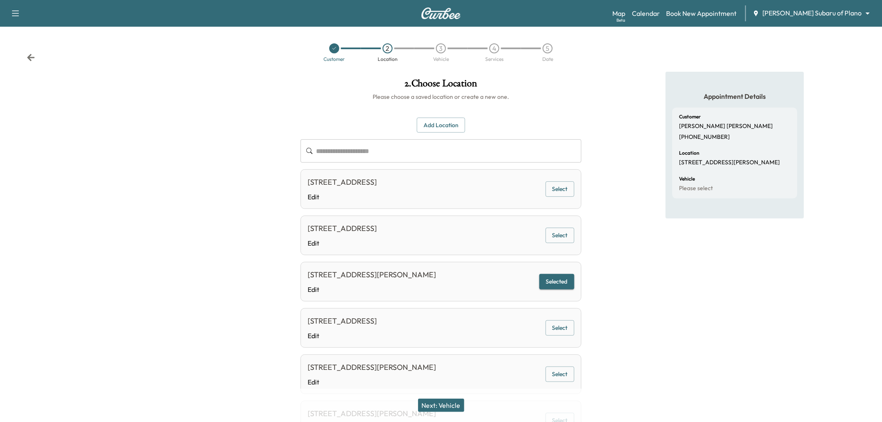
click at [444, 405] on button "Next: Vehicle" at bounding box center [441, 404] width 46 height 13
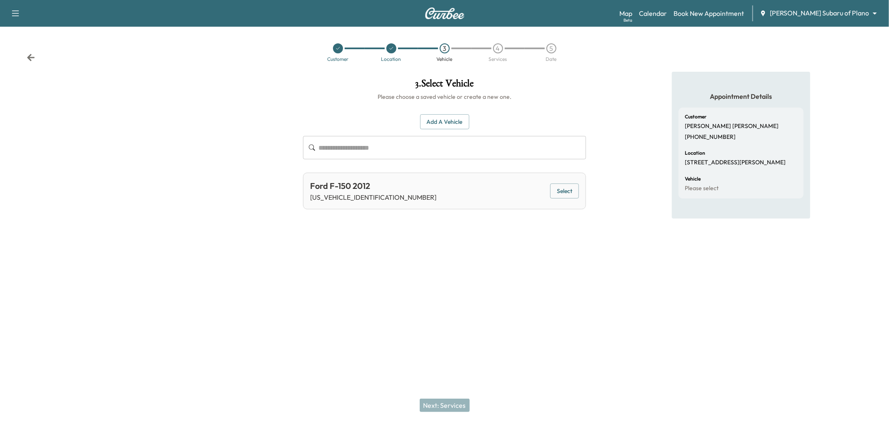
click at [584, 191] on div "Ford F-150 2012 1FTEW1CMXCFA42203 Select" at bounding box center [444, 191] width 283 height 37
click at [575, 193] on button "Select" at bounding box center [564, 190] width 29 height 15
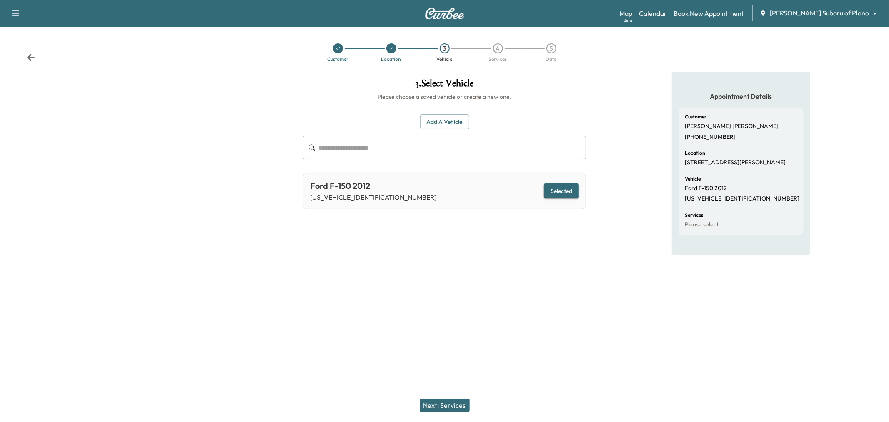
click at [442, 405] on button "Next: Services" at bounding box center [445, 404] width 50 height 13
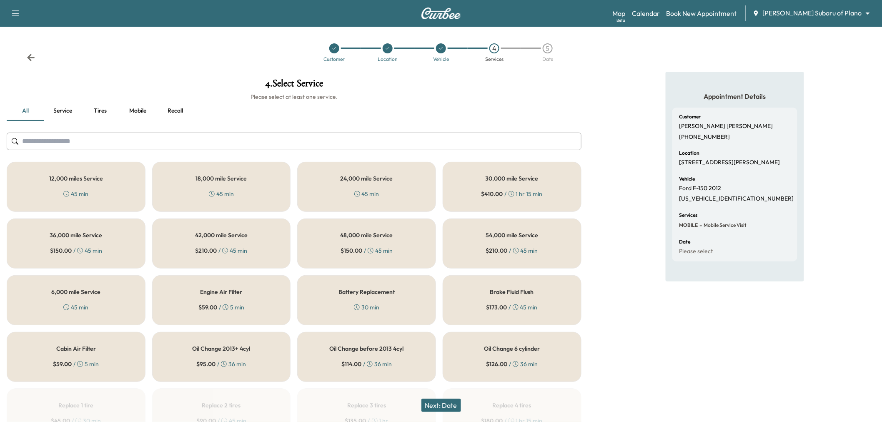
click at [103, 185] on div "12,000 miles Service 45 min" at bounding box center [76, 187] width 139 height 50
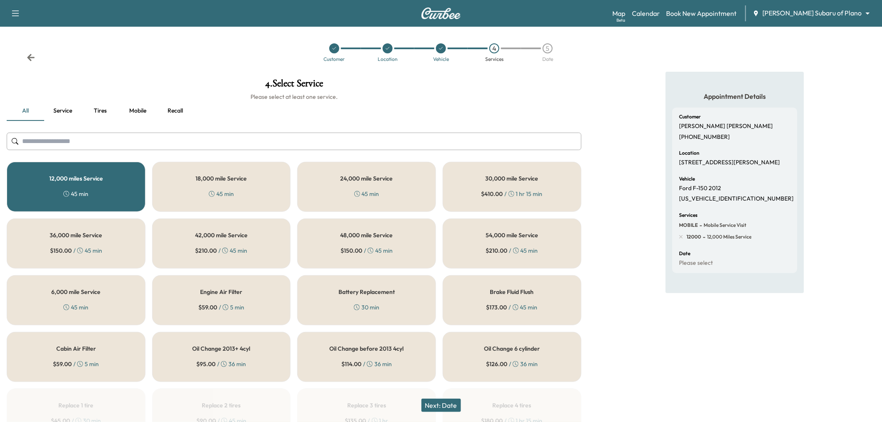
click at [435, 403] on button "Next: Date" at bounding box center [441, 404] width 40 height 13
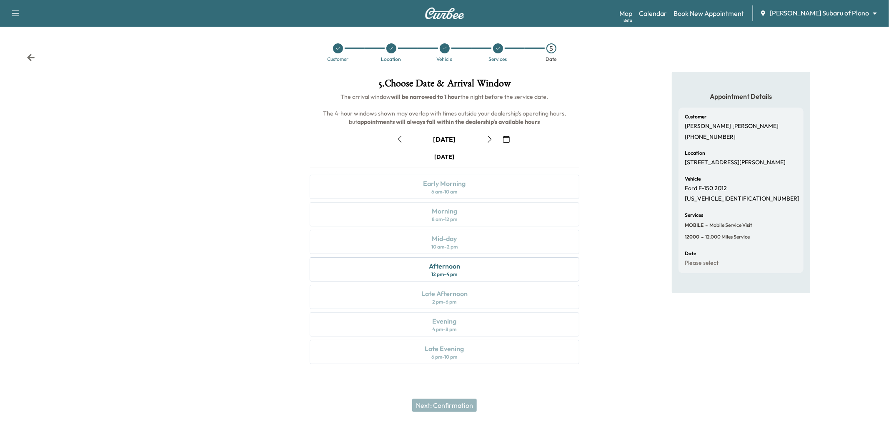
click at [489, 139] on icon "button" at bounding box center [489, 139] width 7 height 7
click at [402, 138] on icon "button" at bounding box center [399, 139] width 7 height 7
click at [487, 139] on icon "button" at bounding box center [489, 139] width 7 height 7
click at [487, 136] on icon "button" at bounding box center [489, 139] width 7 height 7
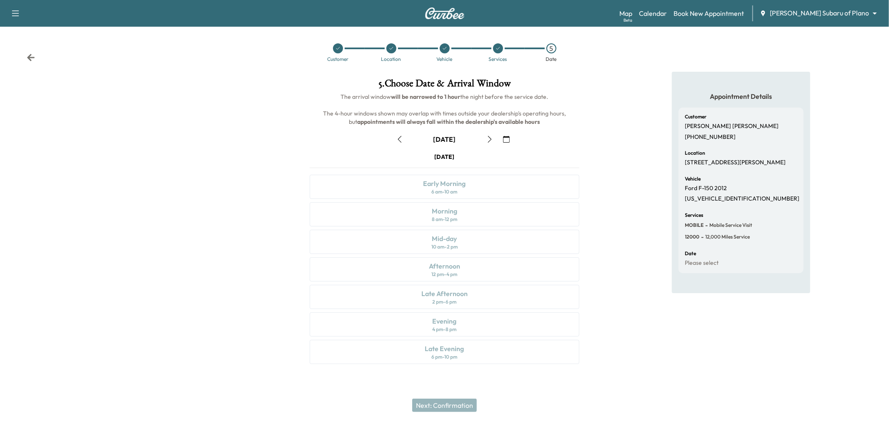
click at [486, 136] on icon "button" at bounding box center [489, 139] width 7 height 7
click at [486, 135] on button "button" at bounding box center [490, 139] width 14 height 13
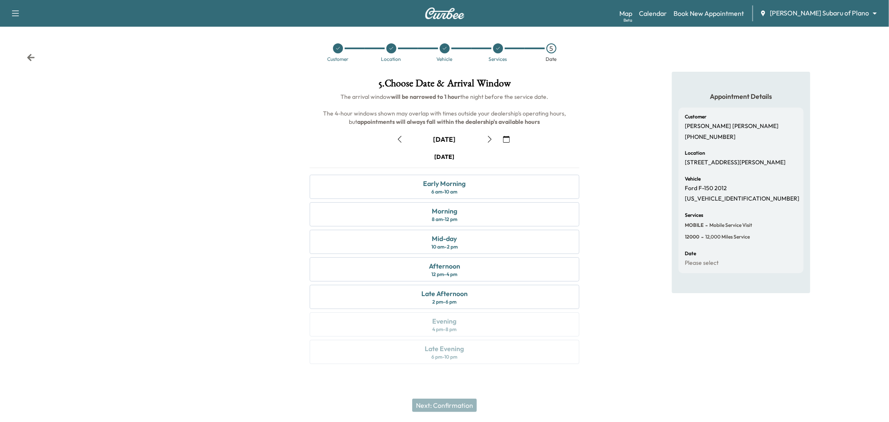
click at [486, 135] on button "button" at bounding box center [490, 139] width 14 height 13
click at [486, 138] on icon "button" at bounding box center [489, 139] width 7 height 7
click at [399, 141] on icon "button" at bounding box center [399, 139] width 7 height 7
click at [228, 145] on div at bounding box center [148, 223] width 296 height 302
click at [121, 155] on div at bounding box center [148, 223] width 296 height 302
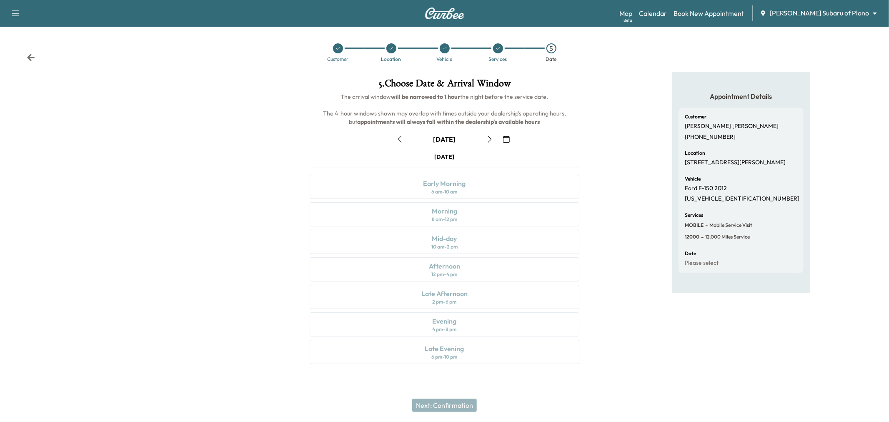
click at [614, 220] on div "Appointment Details Customer John Wallace (903) 267-7597 Location 9191 Kyser Wa…" at bounding box center [741, 223] width 296 height 302
click at [203, 217] on div at bounding box center [148, 223] width 296 height 302
click at [729, 14] on link "Book New Appointment" at bounding box center [708, 13] width 70 height 10
click at [337, 51] on div at bounding box center [338, 48] width 10 height 10
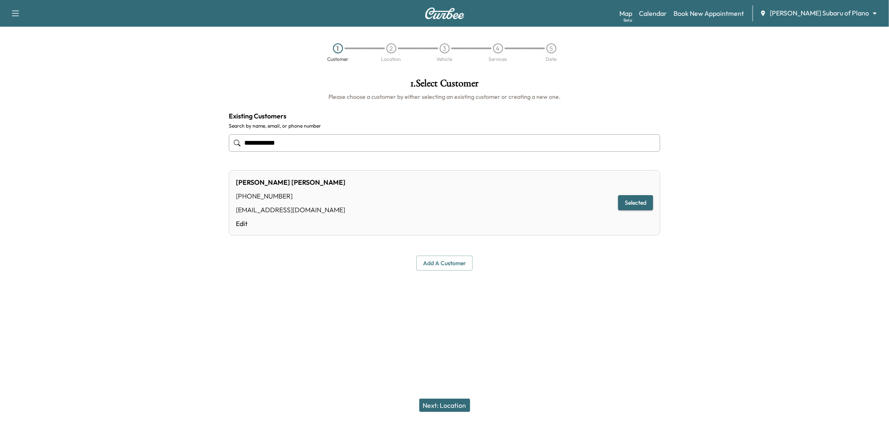
click at [207, 160] on div "**********" at bounding box center [444, 177] width 889 height 211
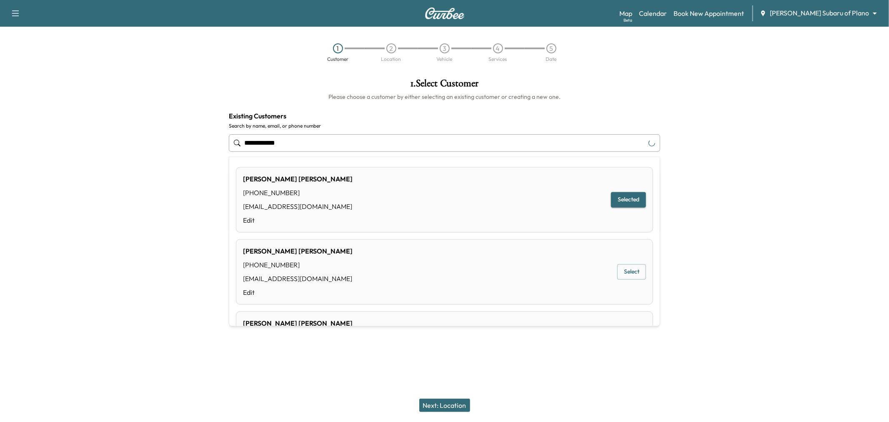
drag, startPoint x: 315, startPoint y: 137, endPoint x: 203, endPoint y: 140, distance: 112.6
click at [205, 140] on div "**********" at bounding box center [444, 177] width 889 height 211
paste input "***"
click at [287, 138] on input "**********" at bounding box center [444, 143] width 431 height 18
drag, startPoint x: 287, startPoint y: 138, endPoint x: 180, endPoint y: 129, distance: 107.5
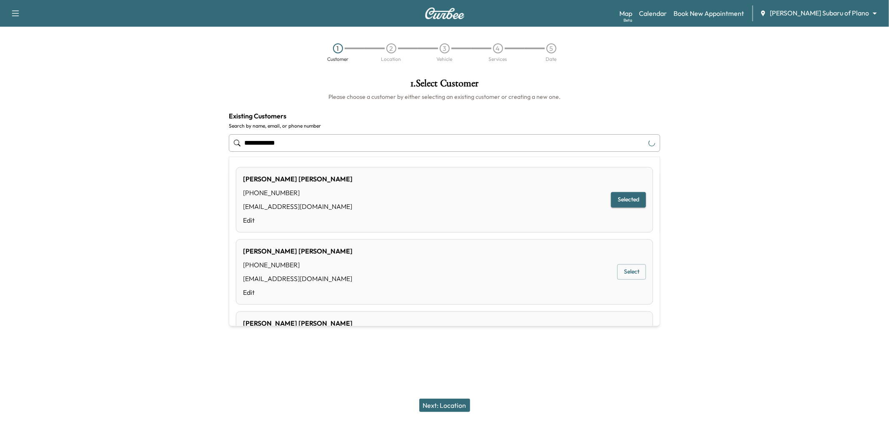
click at [203, 134] on div "**********" at bounding box center [444, 177] width 889 height 211
click at [239, 143] on icon at bounding box center [237, 143] width 7 height 7
click at [285, 143] on input "**********" at bounding box center [444, 143] width 431 height 18
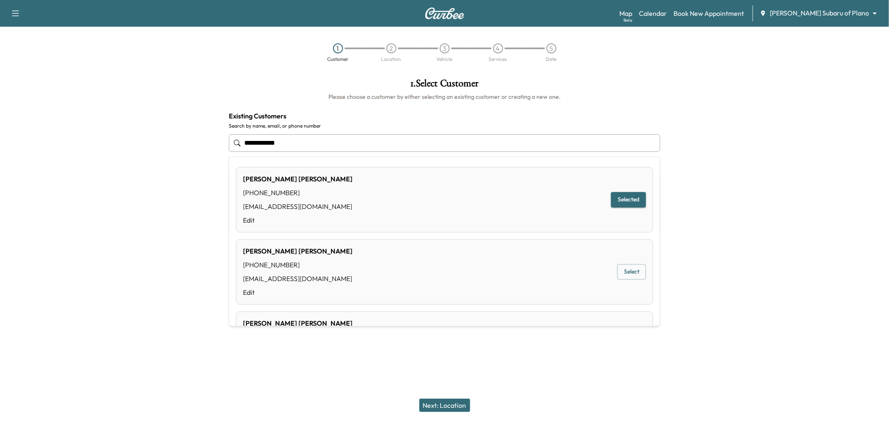
paste input "text"
type input "**********"
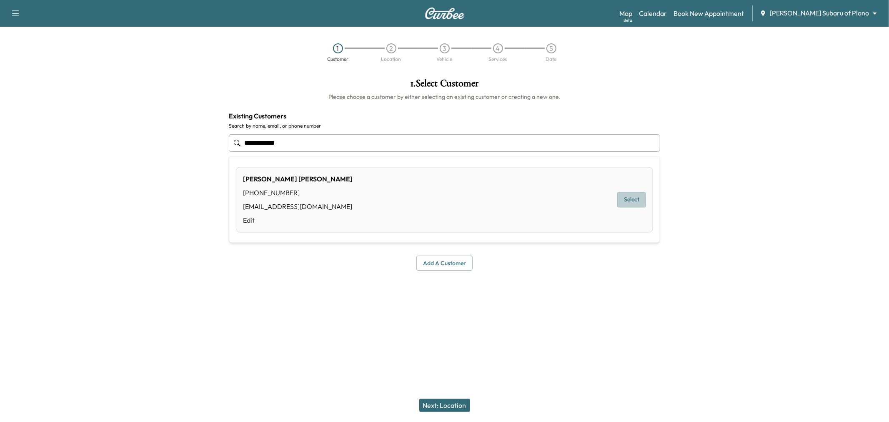
click at [628, 199] on button "Select" at bounding box center [631, 199] width 29 height 15
drag, startPoint x: 456, startPoint y: 397, endPoint x: 450, endPoint y: 398, distance: 6.3
click at [456, 398] on div "Next: Location" at bounding box center [444, 404] width 889 height 33
click at [440, 402] on button "Next: Location" at bounding box center [444, 404] width 51 height 13
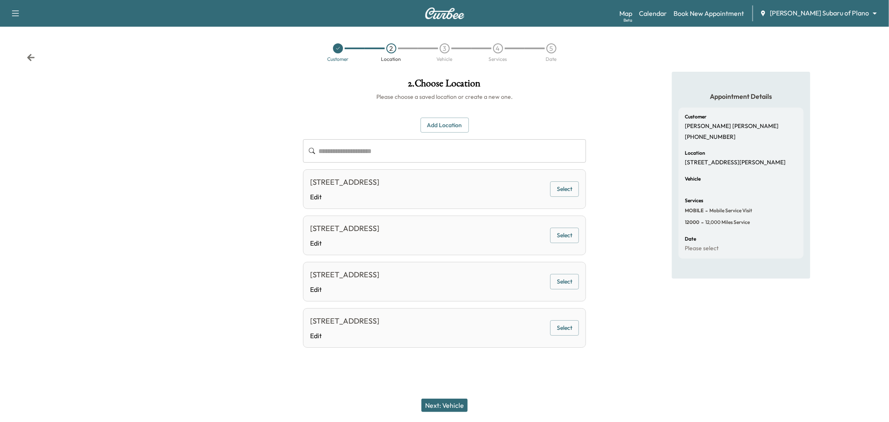
click at [565, 185] on button "Select" at bounding box center [564, 188] width 29 height 15
click at [444, 404] on button "Next: Vehicle" at bounding box center [444, 404] width 46 height 13
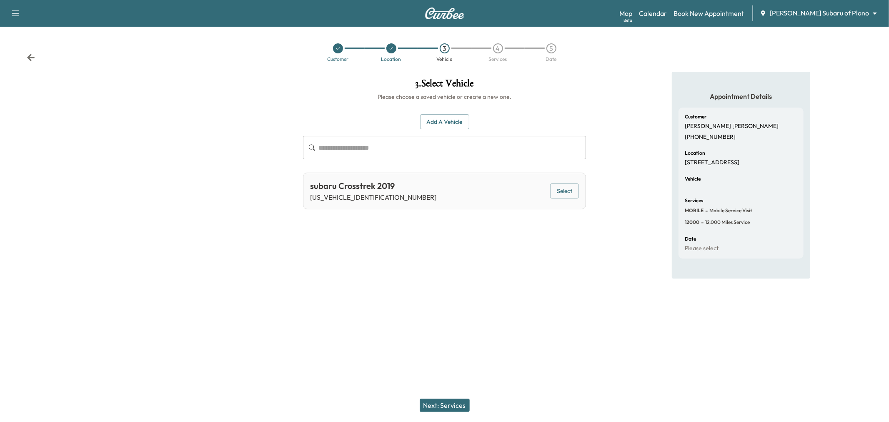
click at [565, 193] on button "Select" at bounding box center [564, 190] width 29 height 15
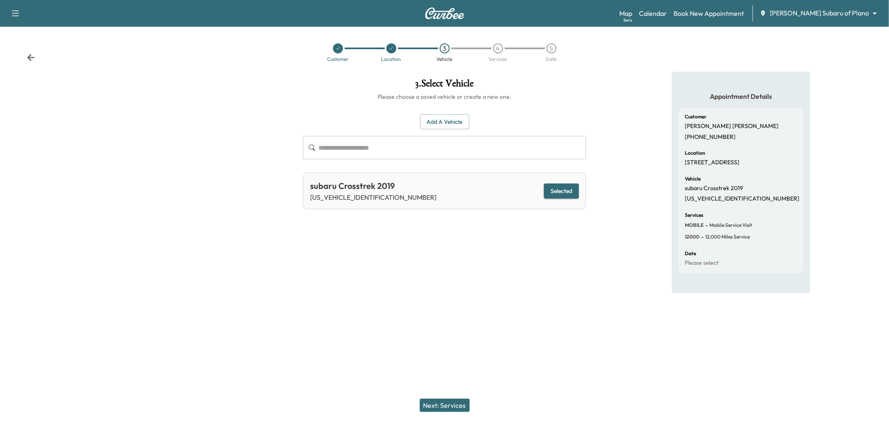
click at [446, 403] on button "Next: Services" at bounding box center [445, 404] width 50 height 13
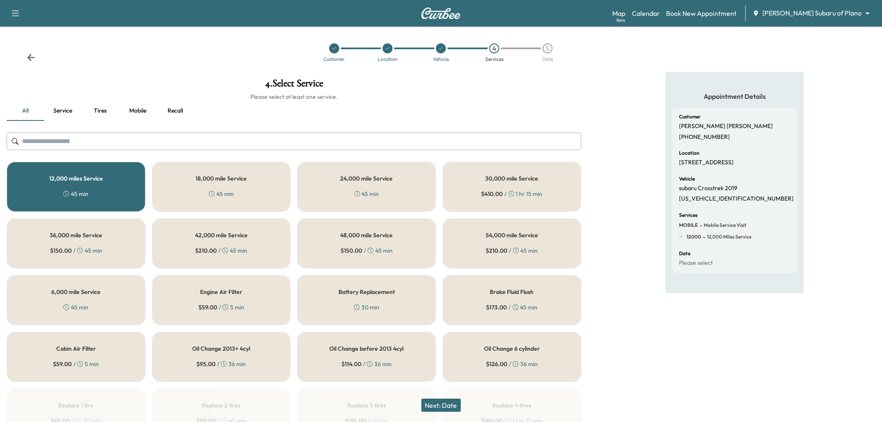
click at [68, 113] on button "Service" at bounding box center [63, 111] width 38 height 20
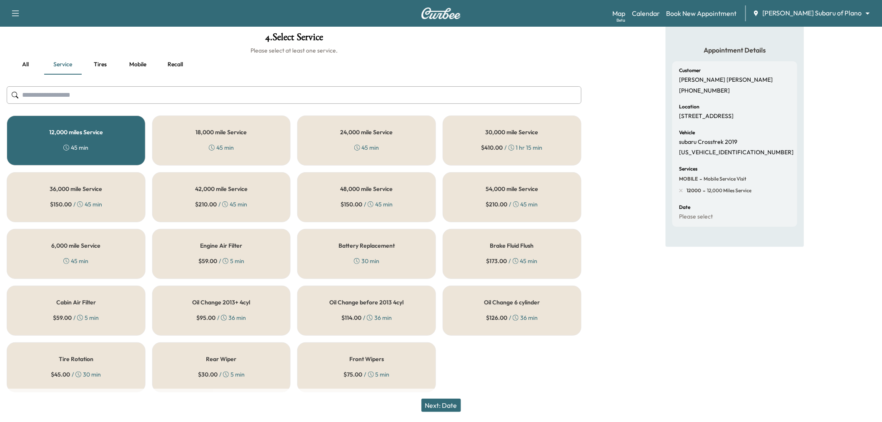
click at [253, 307] on div "Oil Change 2013+ 4cyl $ 95.00 / 36 min" at bounding box center [221, 310] width 139 height 50
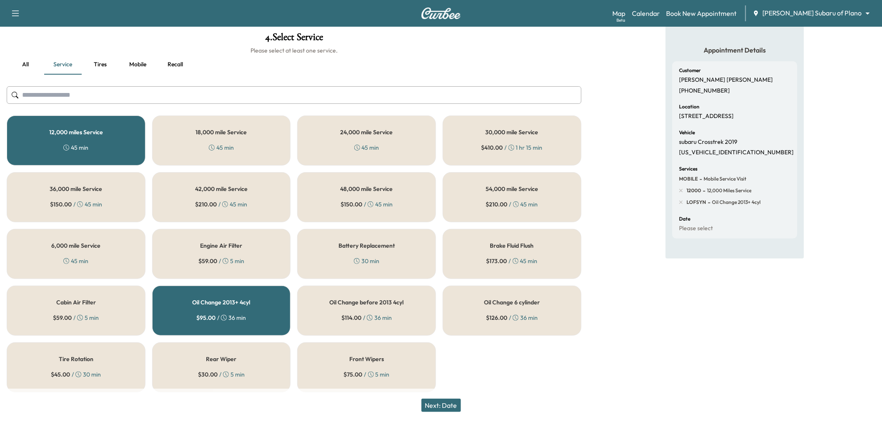
click at [450, 410] on button "Next: Date" at bounding box center [441, 404] width 40 height 13
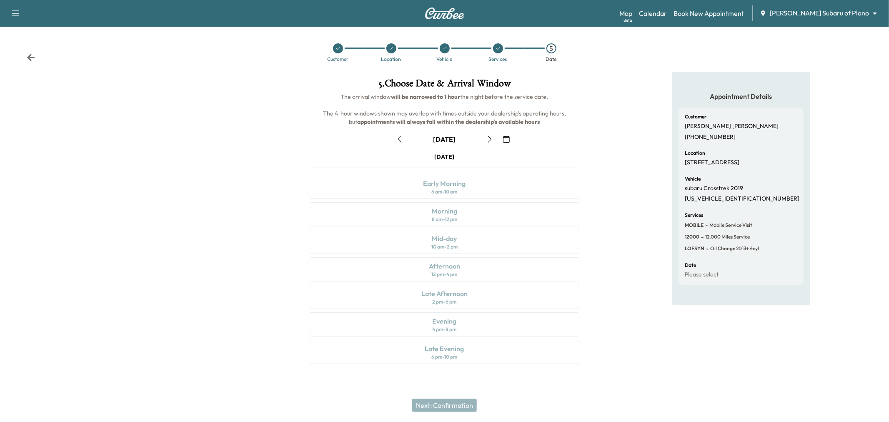
click at [493, 135] on button "button" at bounding box center [490, 139] width 14 height 13
click at [495, 51] on div at bounding box center [498, 48] width 10 height 10
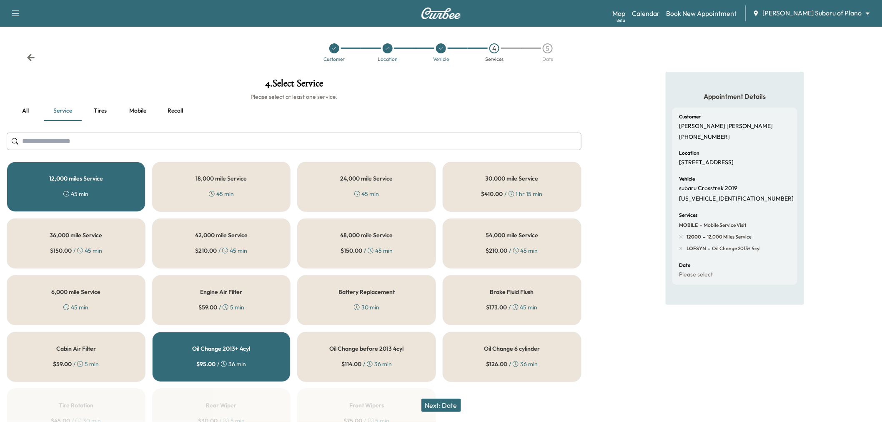
click at [109, 193] on div "12,000 miles Service 45 min" at bounding box center [76, 187] width 139 height 50
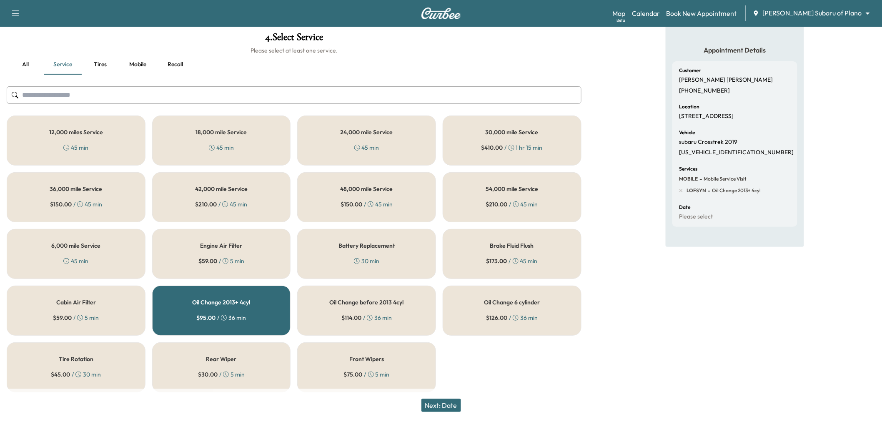
scroll to position [50, 0]
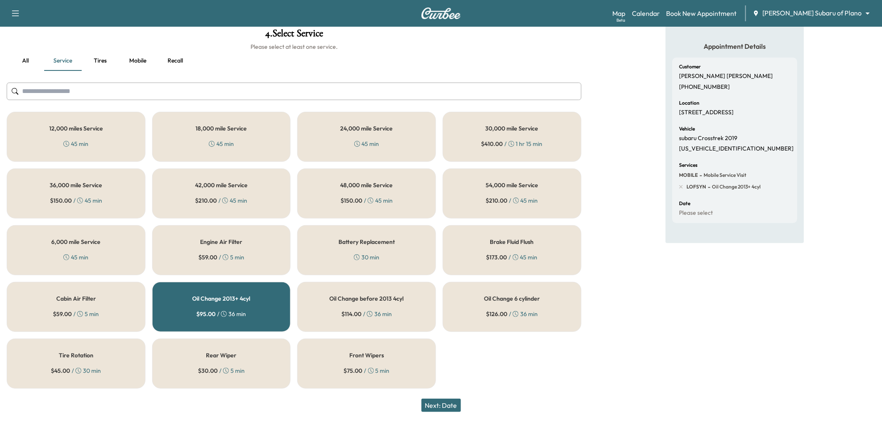
click at [123, 361] on div "Tire Rotation $ 45.00 / 30 min" at bounding box center [76, 363] width 139 height 50
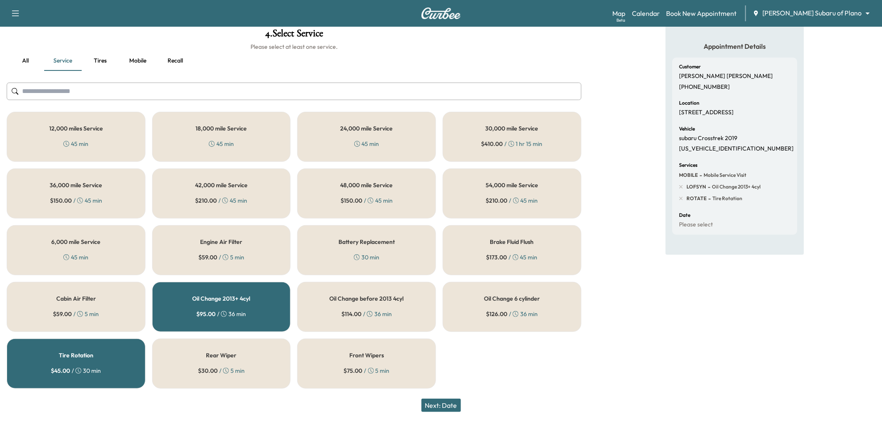
click at [441, 406] on button "Next: Date" at bounding box center [441, 404] width 40 height 13
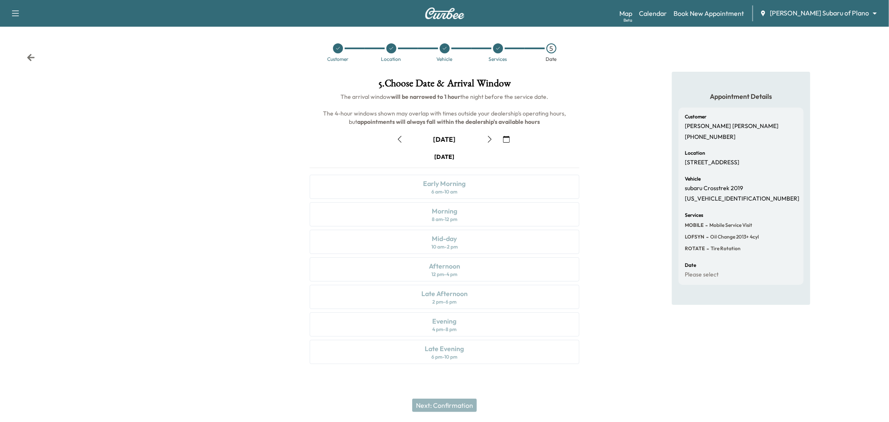
click at [488, 139] on icon "button" at bounding box center [489, 139] width 7 height 7
click at [616, 179] on div "Appointment Details Customer Jigar Parikh (214) 235-8939 Location 1505 COMMERCE…" at bounding box center [741, 223] width 296 height 302
click at [250, 173] on div at bounding box center [148, 223] width 296 height 302
click at [345, 51] on div at bounding box center [337, 48] width 53 height 10
click at [339, 49] on icon at bounding box center [337, 48] width 5 height 5
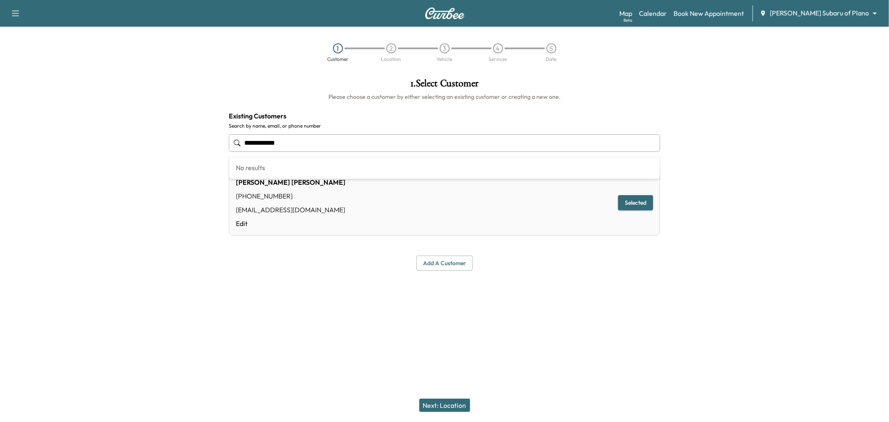
click at [323, 136] on input "**********" at bounding box center [444, 143] width 431 height 18
click at [455, 405] on button "Next: Location" at bounding box center [444, 404] width 51 height 13
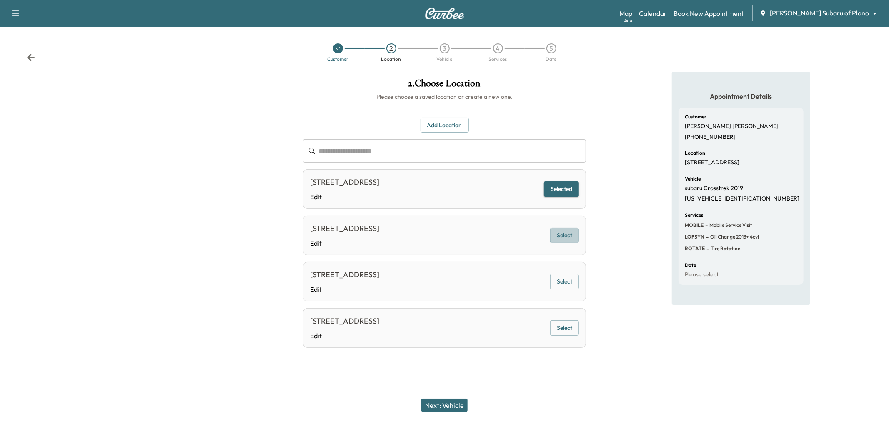
click at [573, 229] on button "Select" at bounding box center [564, 235] width 29 height 15
click at [451, 403] on button "Next: Vehicle" at bounding box center [444, 404] width 46 height 13
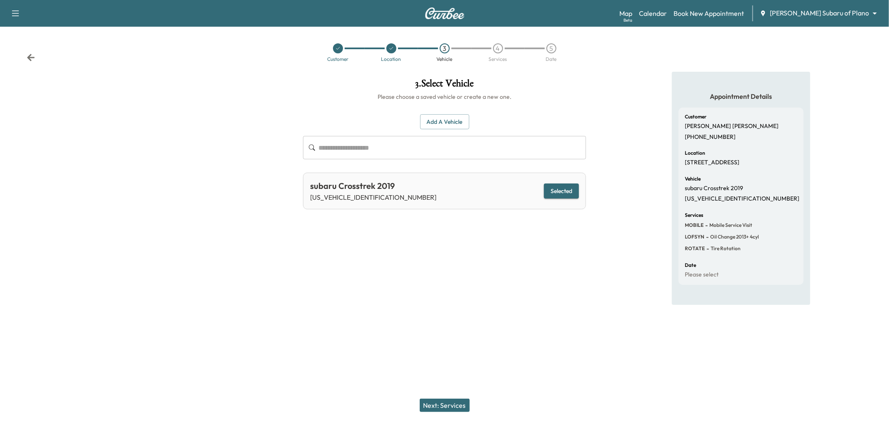
click at [458, 402] on button "Next: Services" at bounding box center [445, 404] width 50 height 13
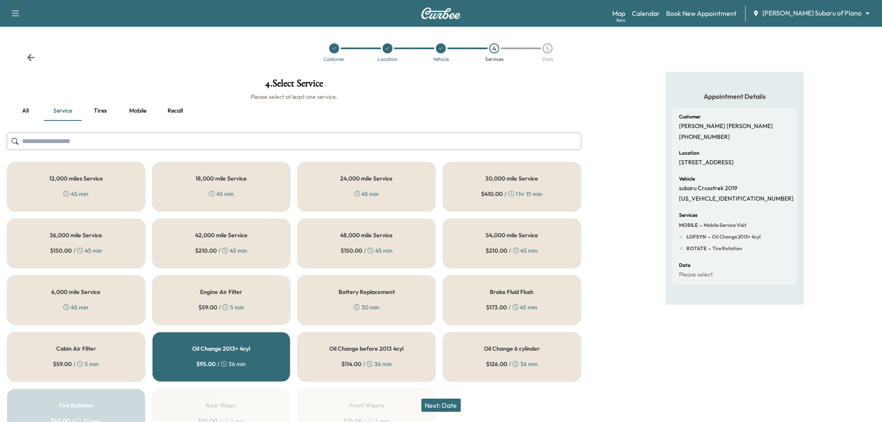
click at [456, 404] on button "Next: Date" at bounding box center [441, 404] width 40 height 13
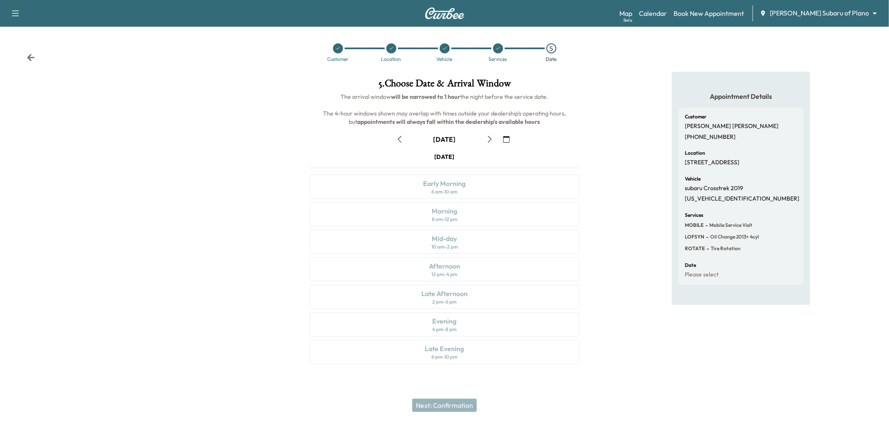
click at [493, 138] on button "button" at bounding box center [490, 139] width 14 height 13
click at [394, 49] on div at bounding box center [391, 48] width 10 height 10
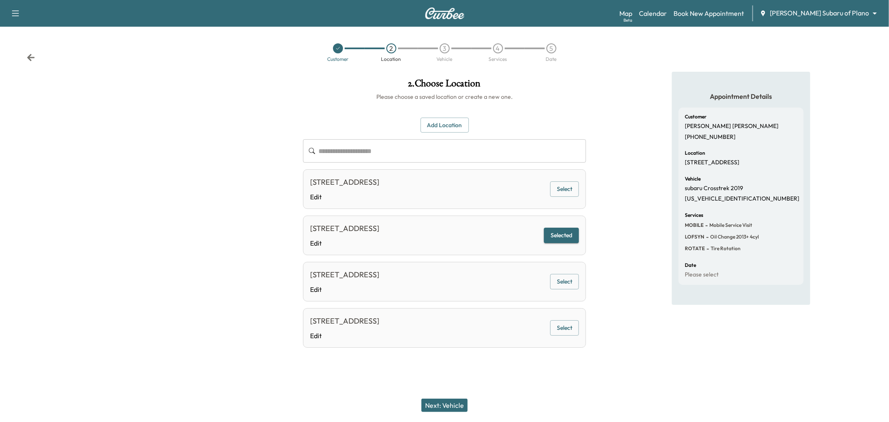
click at [567, 278] on button "Select" at bounding box center [564, 281] width 29 height 15
click at [444, 407] on button "Next: Vehicle" at bounding box center [444, 404] width 46 height 13
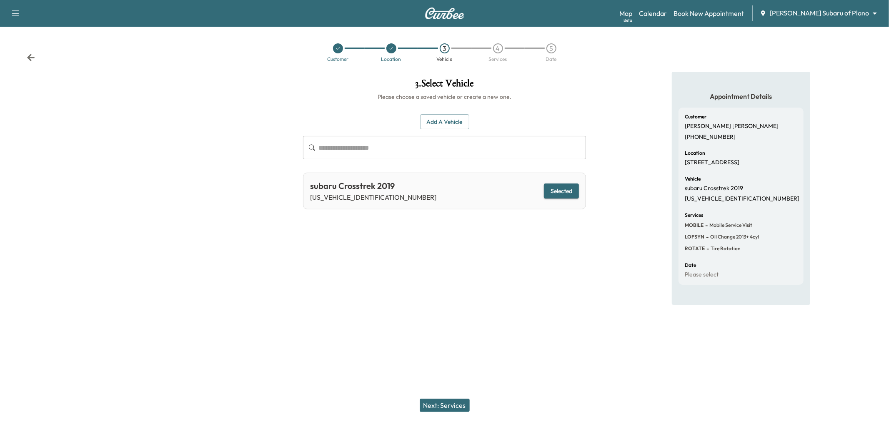
click at [446, 405] on button "Next: Services" at bounding box center [445, 404] width 50 height 13
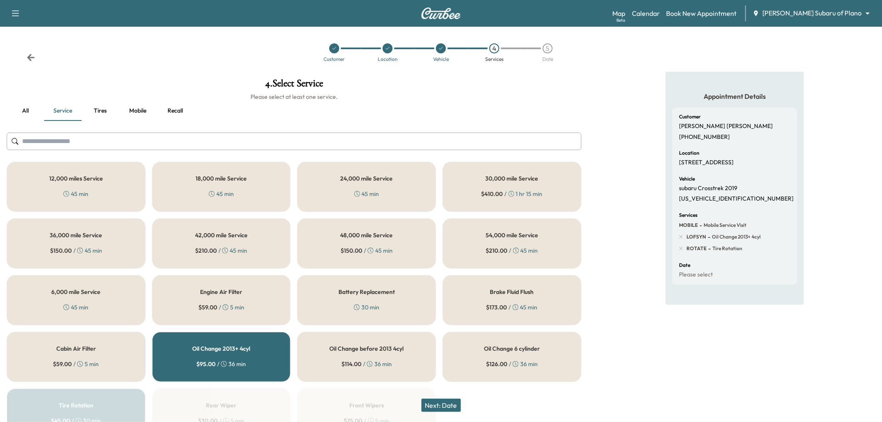
click at [446, 405] on button "Next: Date" at bounding box center [441, 404] width 40 height 13
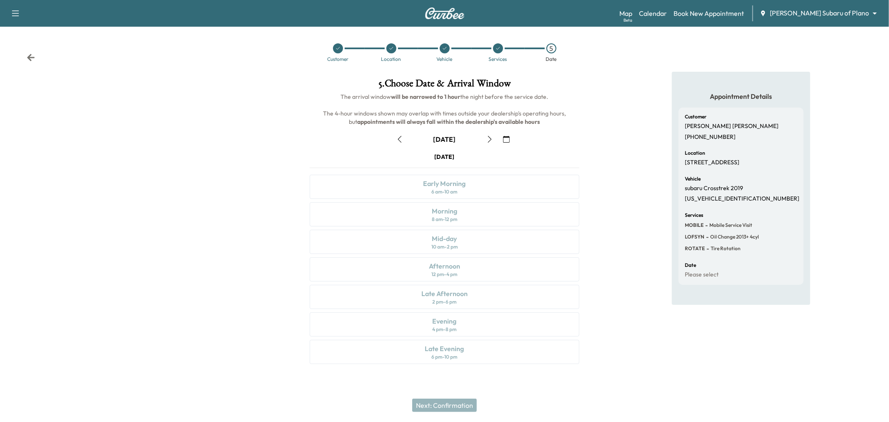
click at [484, 141] on button "button" at bounding box center [490, 139] width 14 height 13
click at [390, 40] on div "Customer Location Vehicle Services 5 Date" at bounding box center [444, 52] width 889 height 38
click at [393, 59] on div "Location" at bounding box center [391, 59] width 20 height 5
click at [393, 45] on div at bounding box center [391, 48] width 10 height 10
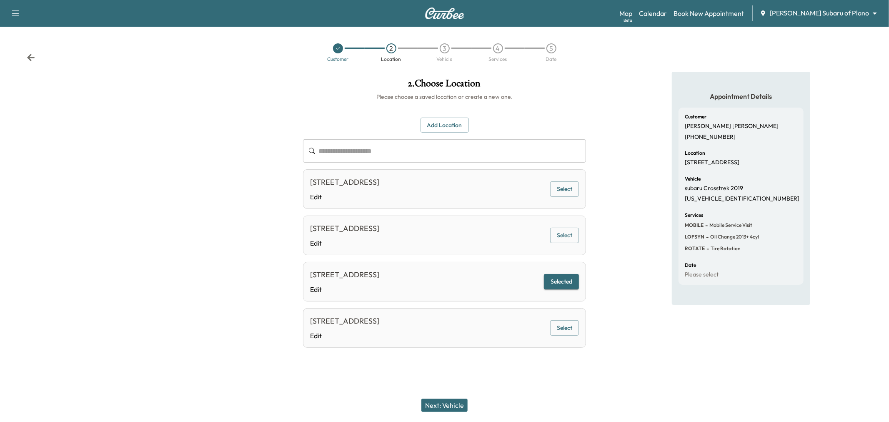
click at [571, 330] on button "Select" at bounding box center [564, 327] width 29 height 15
click at [435, 401] on button "Next: Vehicle" at bounding box center [444, 404] width 46 height 13
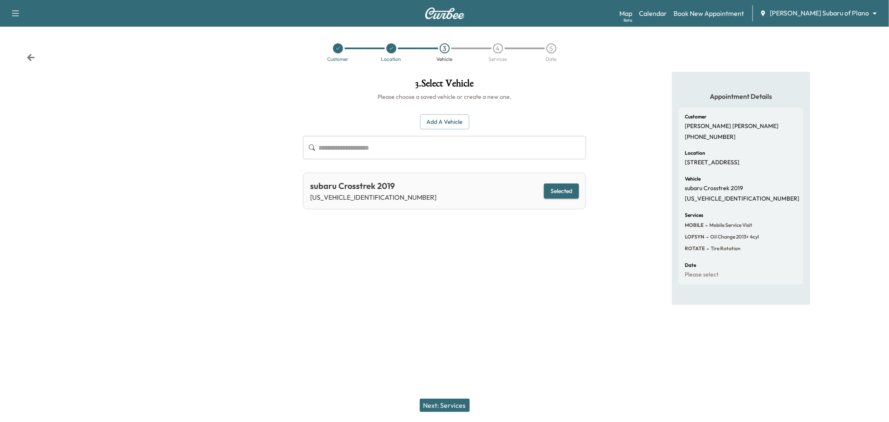
click at [443, 401] on button "Next: Services" at bounding box center [445, 404] width 50 height 13
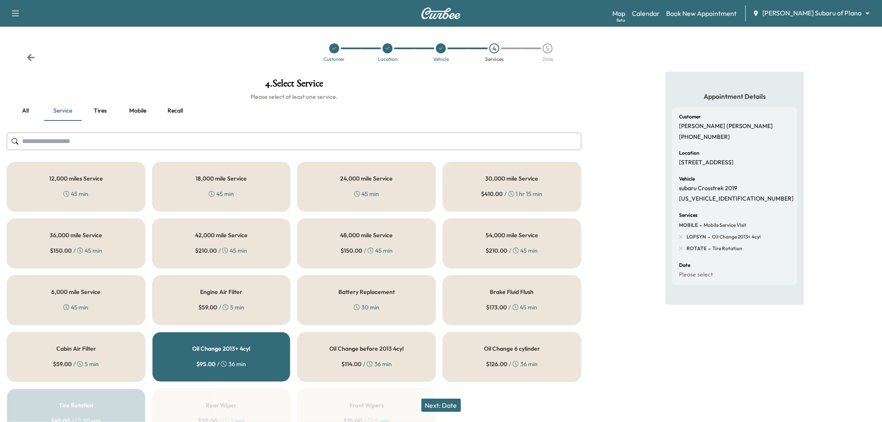
click at [446, 402] on button "Next: Date" at bounding box center [441, 404] width 40 height 13
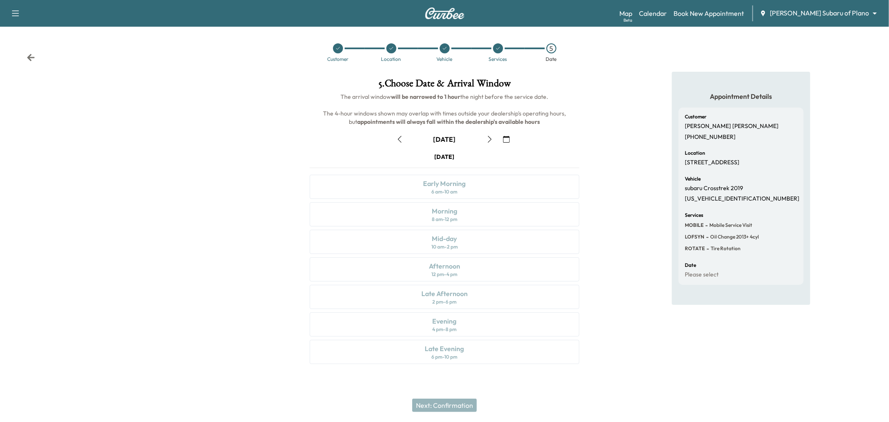
click at [486, 136] on icon "button" at bounding box center [489, 139] width 7 height 7
click at [389, 49] on icon at bounding box center [391, 48] width 5 height 5
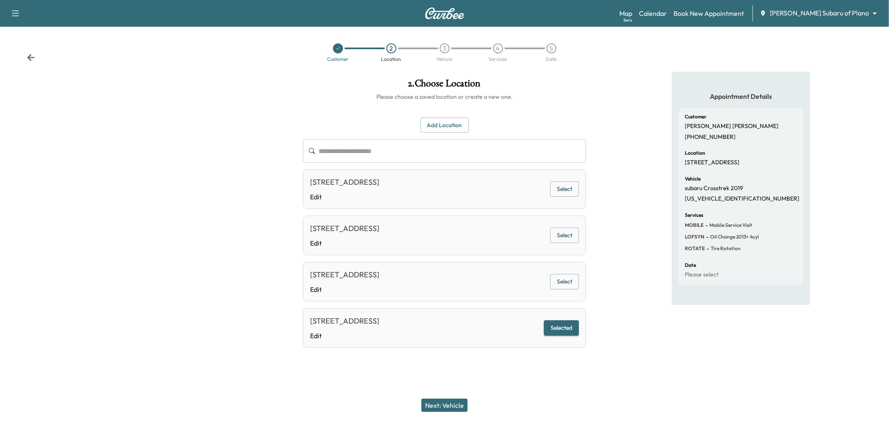
click at [451, 124] on button "Add Location" at bounding box center [444, 125] width 48 height 15
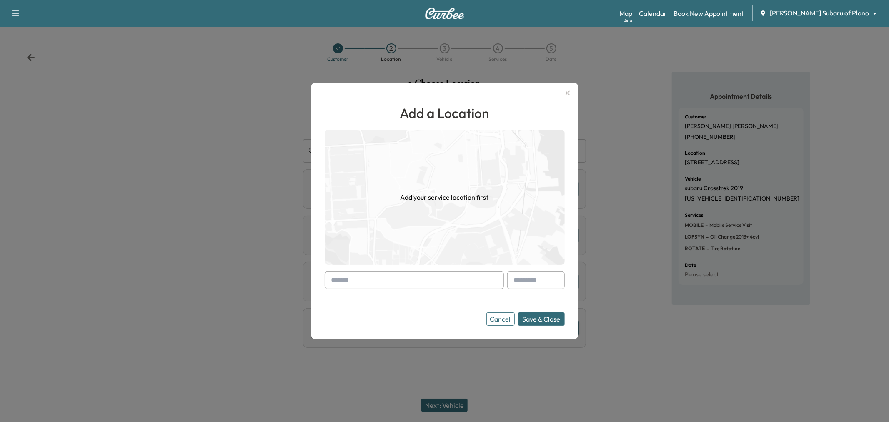
click at [406, 285] on input "text" at bounding box center [414, 280] width 179 height 18
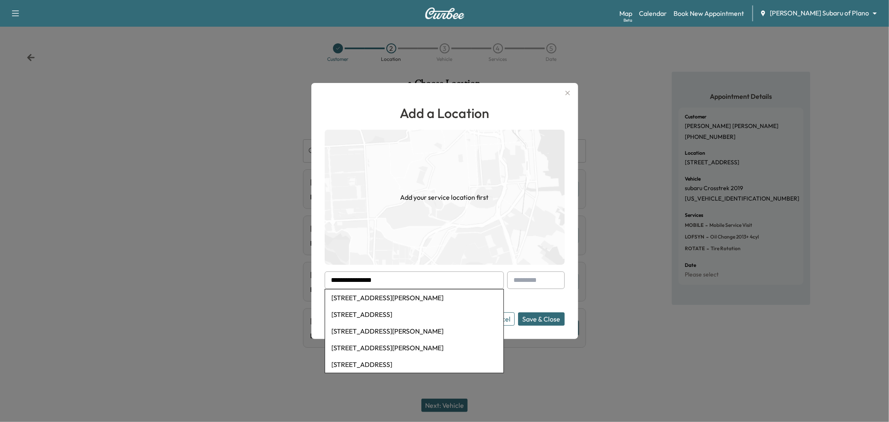
click at [548, 288] on input "text" at bounding box center [536, 280] width 58 height 18
click at [515, 303] on form "**********" at bounding box center [445, 298] width 240 height 54
click at [530, 315] on button "Save & Close" at bounding box center [541, 318] width 47 height 13
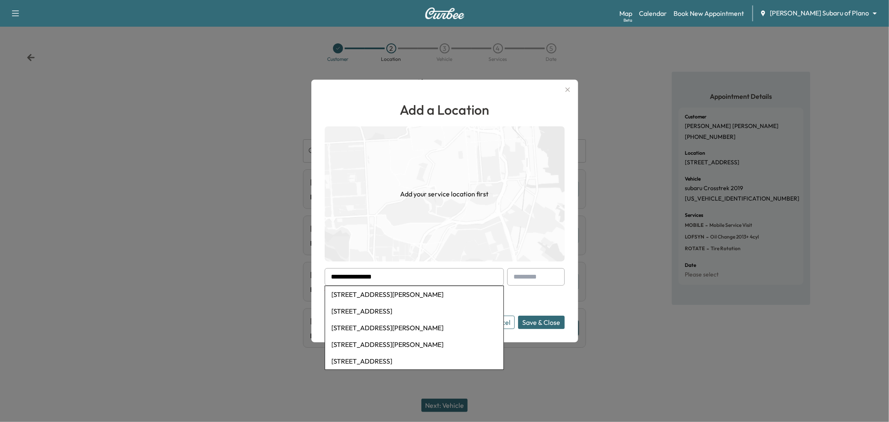
click at [368, 294] on li "1125 Hayden Lane, Savannah, TX, USA" at bounding box center [414, 294] width 178 height 17
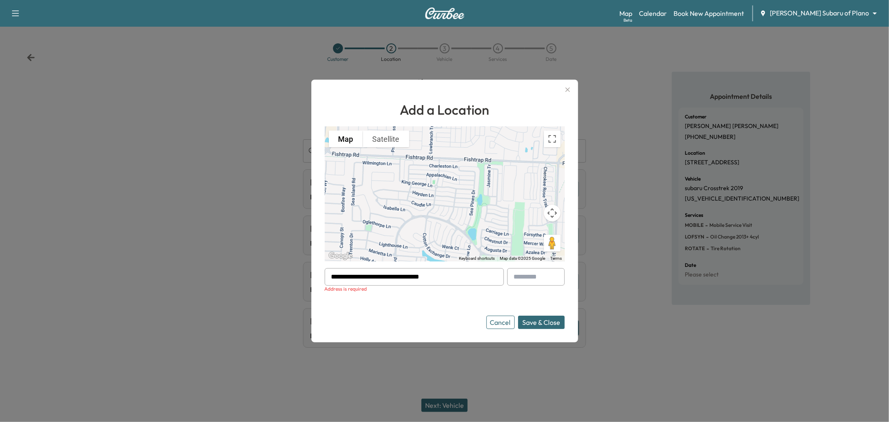
click at [447, 267] on div "**********" at bounding box center [445, 214] width 240 height 229
click at [447, 273] on input "**********" at bounding box center [414, 277] width 179 height 18
drag, startPoint x: 453, startPoint y: 276, endPoint x: 373, endPoint y: 282, distance: 80.6
click at [373, 282] on input "**********" at bounding box center [414, 277] width 179 height 18
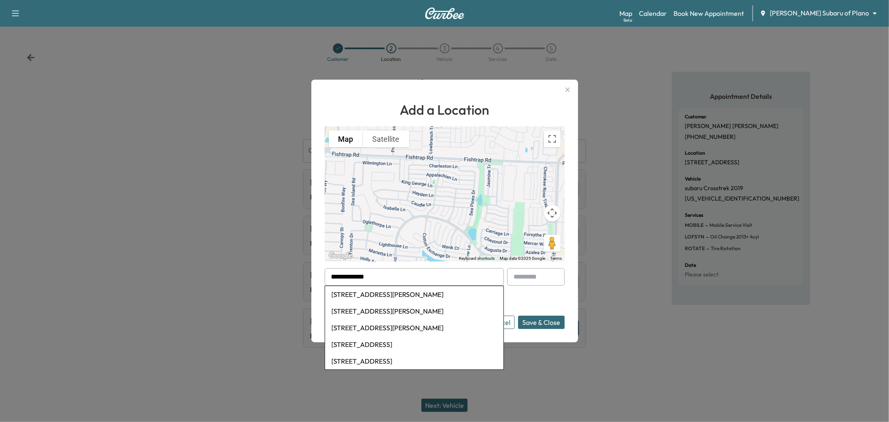
click at [556, 298] on form "**********" at bounding box center [445, 298] width 240 height 61
click at [528, 292] on div at bounding box center [536, 280] width 58 height 24
click at [376, 340] on li "1125 Hayden Drive, Carrollton, TX, USA" at bounding box center [414, 344] width 178 height 17
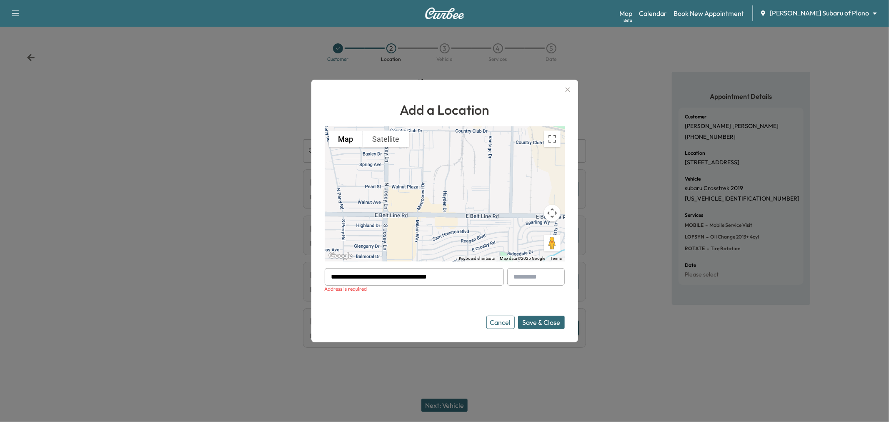
click at [435, 276] on input "**********" at bounding box center [414, 277] width 179 height 18
drag, startPoint x: 466, startPoint y: 278, endPoint x: 376, endPoint y: 282, distance: 89.7
click at [376, 282] on input "**********" at bounding box center [414, 277] width 179 height 18
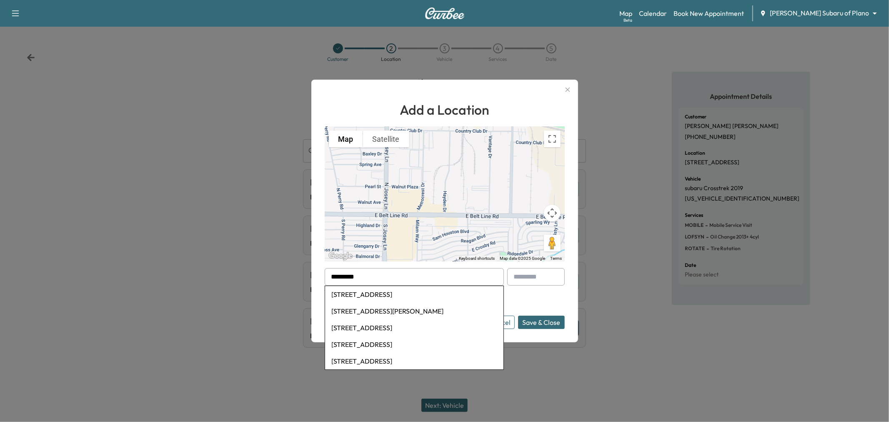
click at [391, 307] on li "1125 Hayden Lane, Savannah, TX, USA" at bounding box center [414, 311] width 178 height 17
type input "**********"
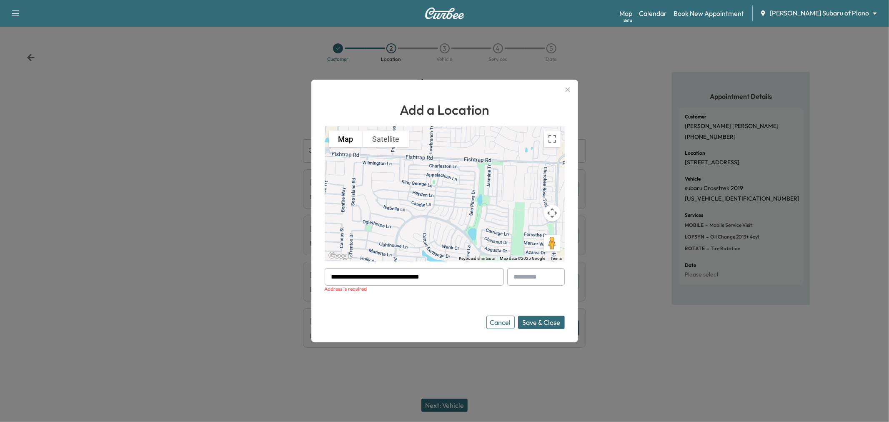
click at [510, 298] on form "**********" at bounding box center [445, 298] width 240 height 61
click at [499, 322] on button "Cancel" at bounding box center [500, 321] width 28 height 13
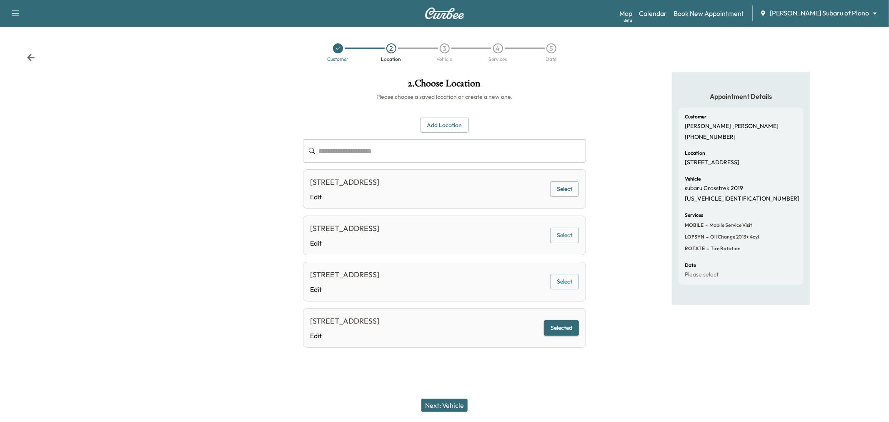
click at [228, 256] on div at bounding box center [148, 221] width 296 height 299
click at [15, 13] on icon "button" at bounding box center [15, 13] width 10 height 10
click at [29, 23] on div "Support Log Out" at bounding box center [29, 39] width 39 height 38
click at [30, 28] on link "Support" at bounding box center [29, 29] width 31 height 10
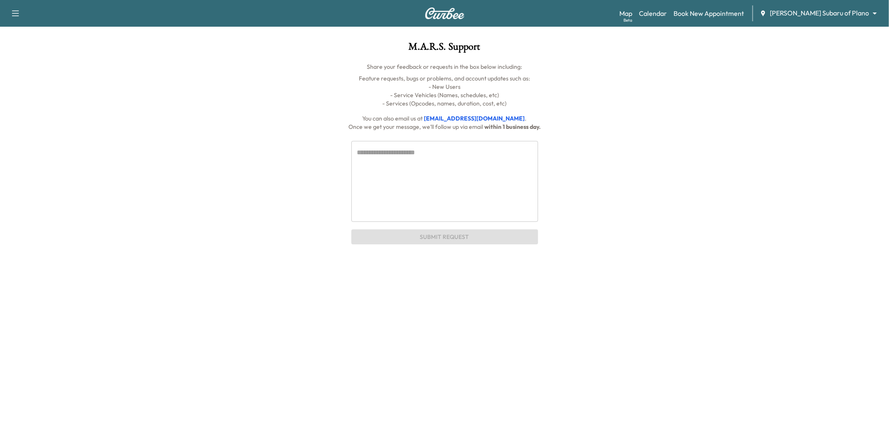
click at [474, 178] on textarea at bounding box center [444, 181] width 175 height 67
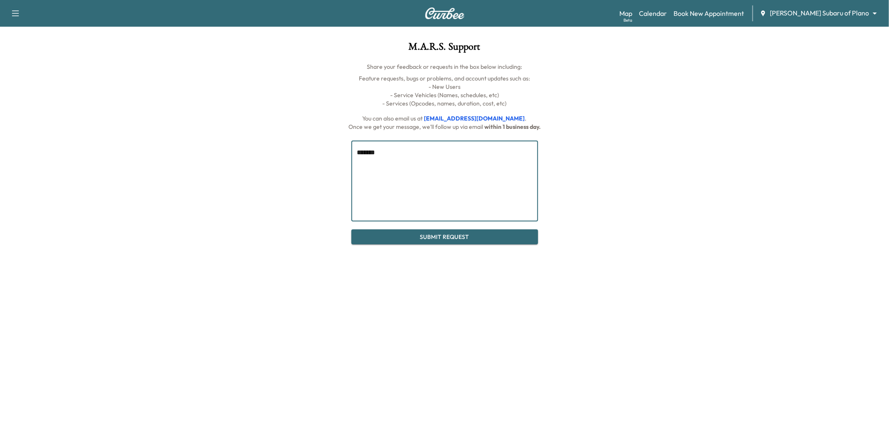
type textarea "*******"
click at [255, 103] on p "- Services (Opcodes, names, duration, cost, etc)" at bounding box center [444, 103] width 627 height 8
drag, startPoint x: 17, startPoint y: 15, endPoint x: 25, endPoint y: 18, distance: 9.0
click at [19, 15] on icon "button" at bounding box center [15, 13] width 10 height 10
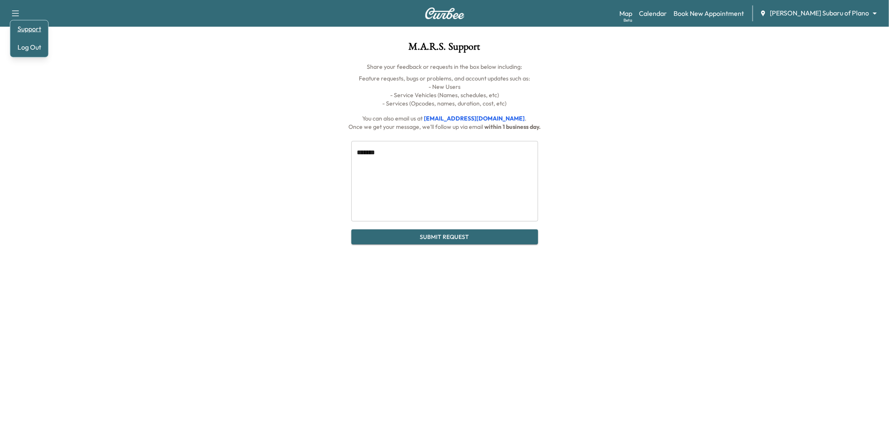
click at [27, 30] on link "Support" at bounding box center [29, 29] width 31 height 10
click at [681, 19] on div "Map Beta Calendar Book New Appointment Ewing Subaru of Plano ******** ​" at bounding box center [750, 13] width 263 height 16
click at [667, 11] on link "Calendar" at bounding box center [653, 13] width 28 height 10
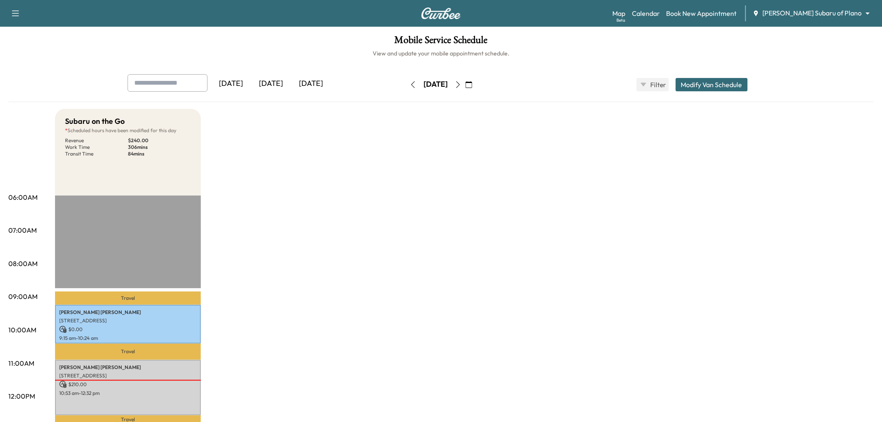
click at [465, 85] on button "button" at bounding box center [458, 84] width 14 height 13
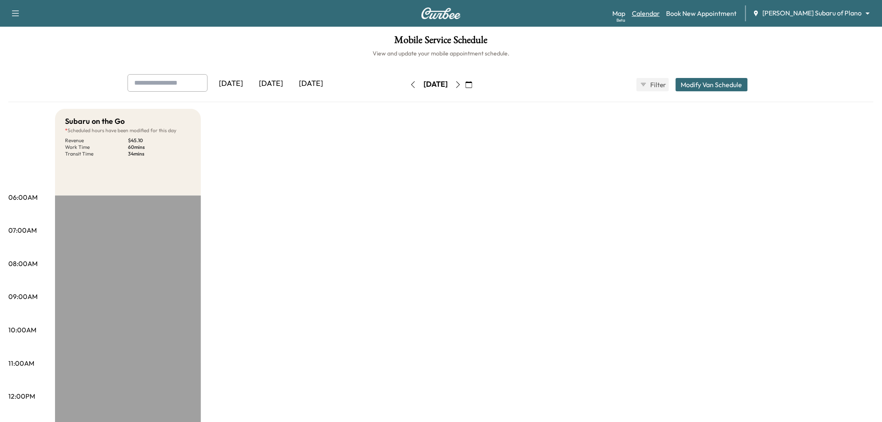
click at [660, 13] on link "Calendar" at bounding box center [646, 13] width 28 height 10
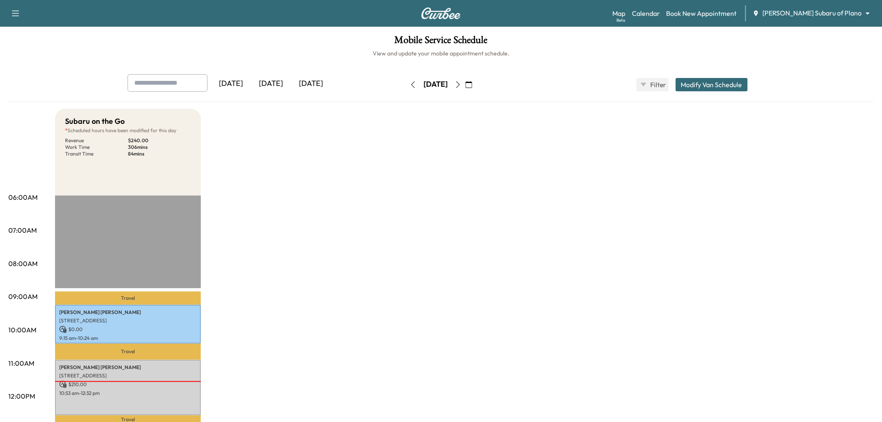
click at [306, 81] on div "[DATE]" at bounding box center [311, 83] width 40 height 19
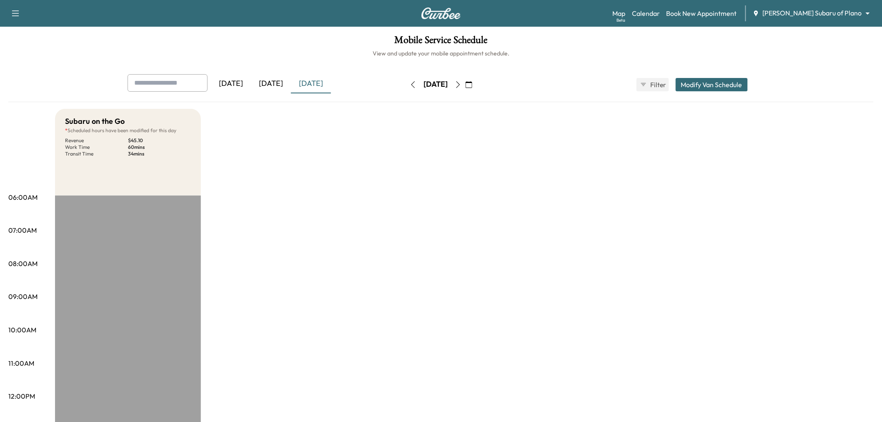
click at [461, 85] on icon "button" at bounding box center [458, 84] width 7 height 7
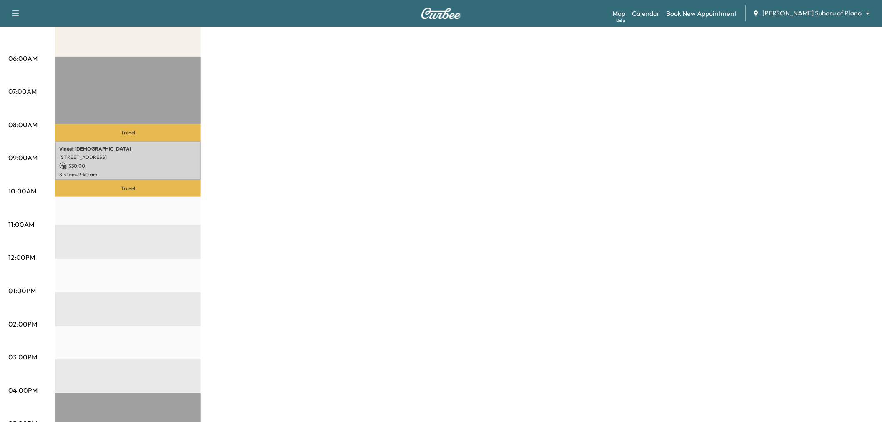
scroll to position [46, 0]
